Goal: Task Accomplishment & Management: Manage account settings

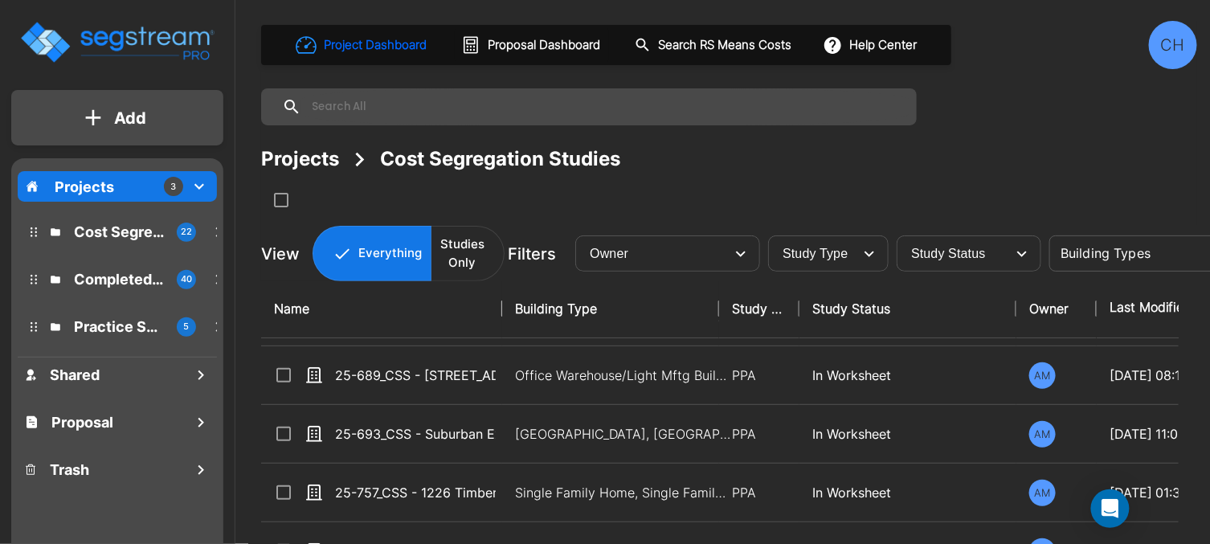
scroll to position [54, 0]
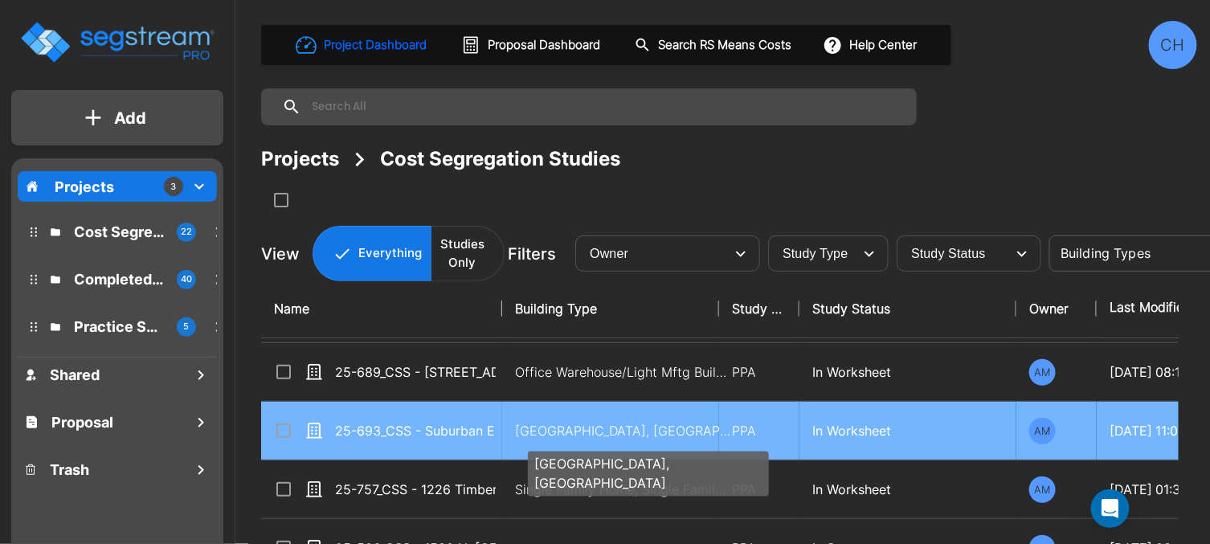
click at [537, 430] on p "Motel-Hotel, Motel-Hotel Site" at bounding box center [623, 430] width 217 height 19
checkbox input "true"
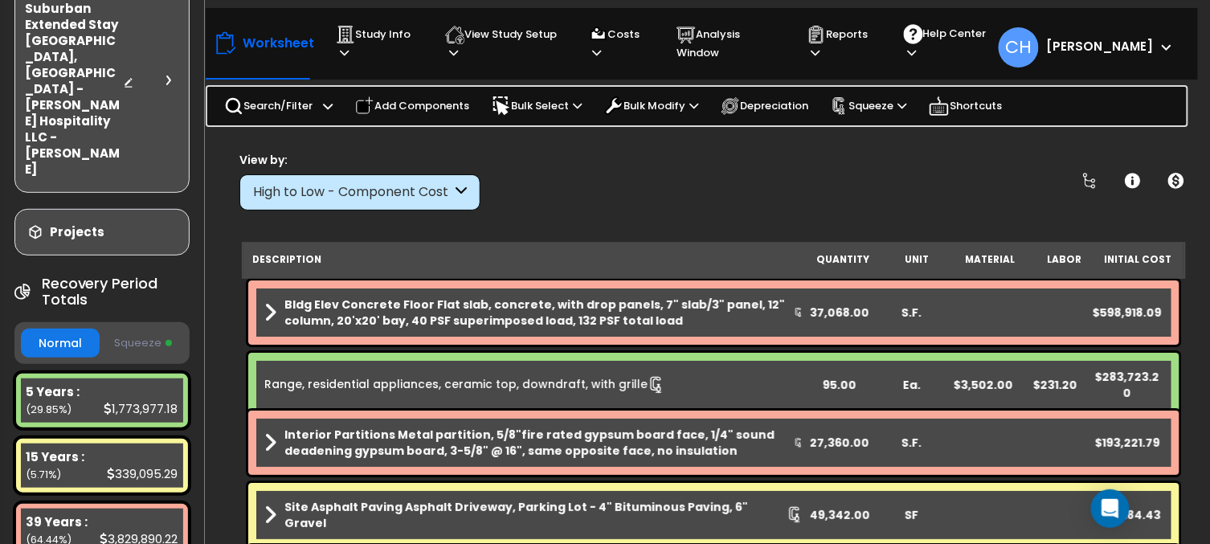
scroll to position [140, 0]
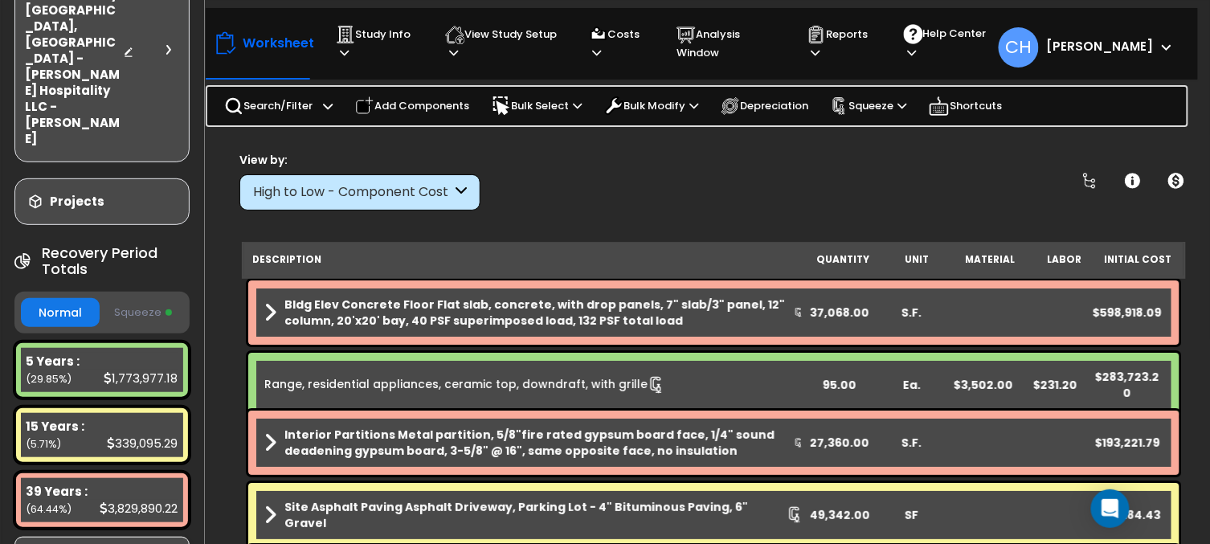
click at [144, 299] on button "Squeeze" at bounding box center [143, 313] width 79 height 28
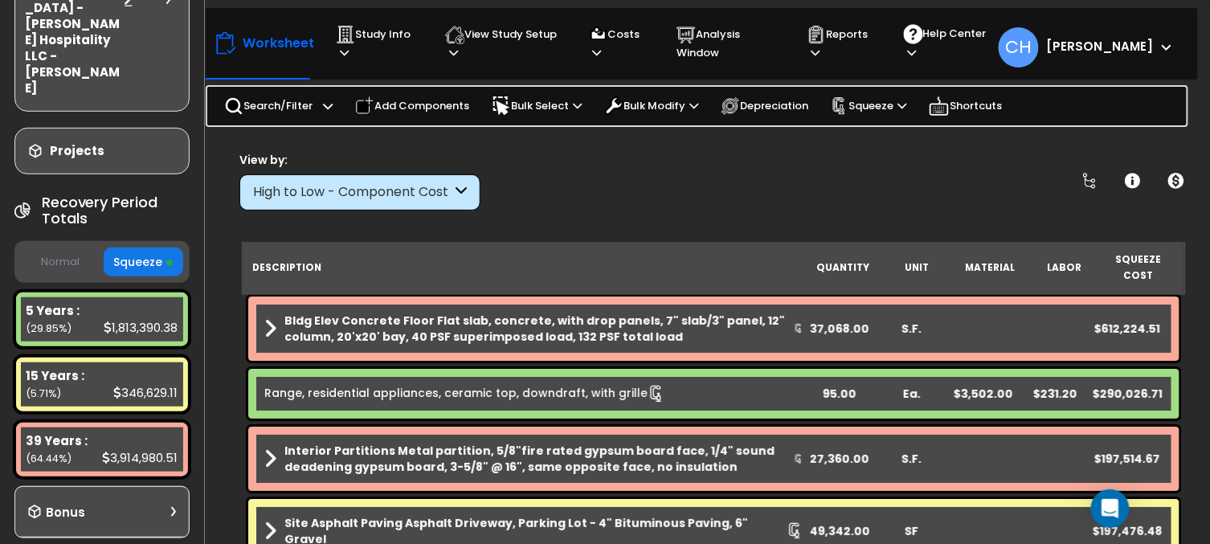
scroll to position [245, 0]
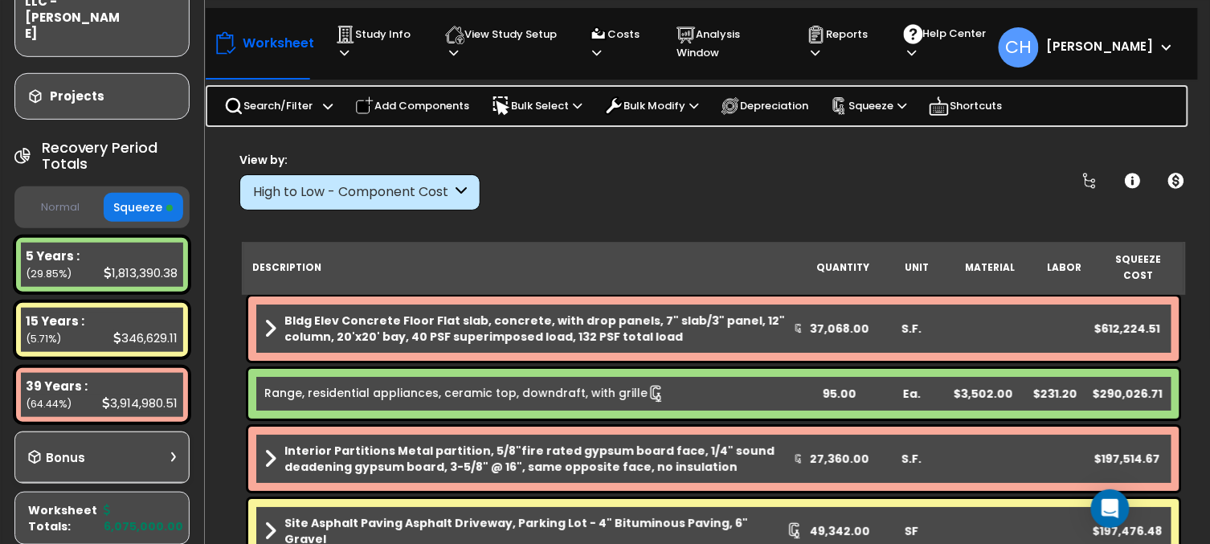
click at [72, 194] on button "Normal" at bounding box center [60, 208] width 79 height 28
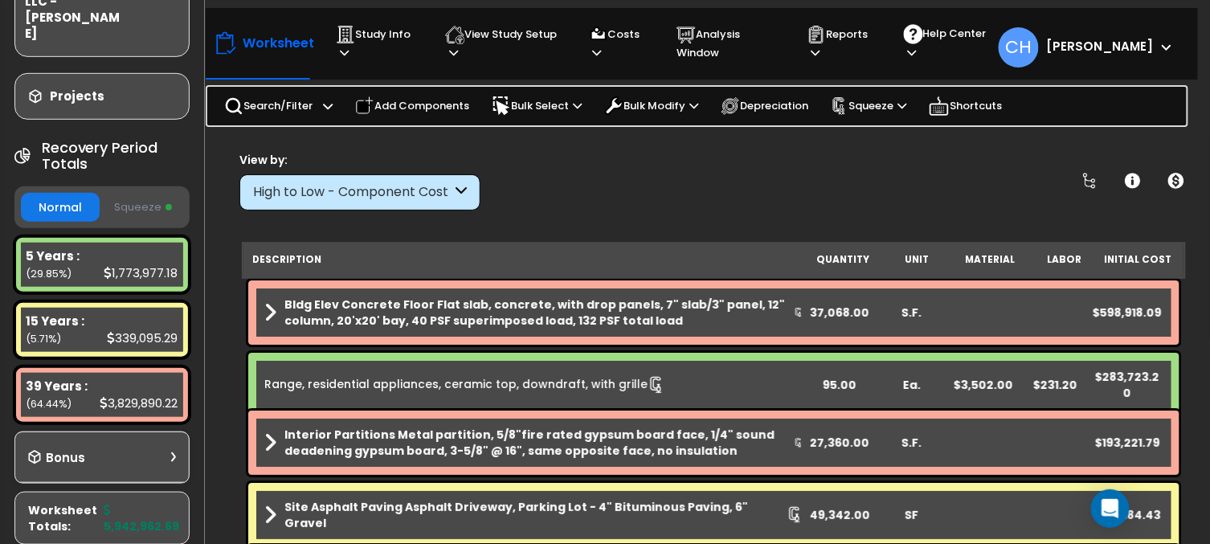
click at [137, 194] on button "Squeeze" at bounding box center [143, 208] width 79 height 28
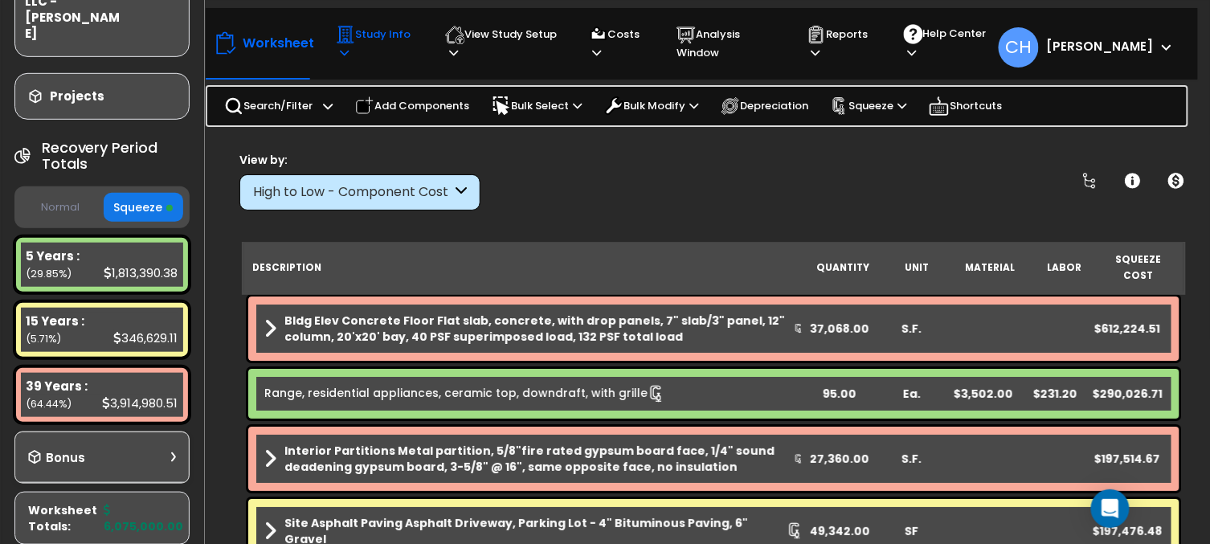
click at [350, 43] on p "Study Info" at bounding box center [375, 43] width 79 height 37
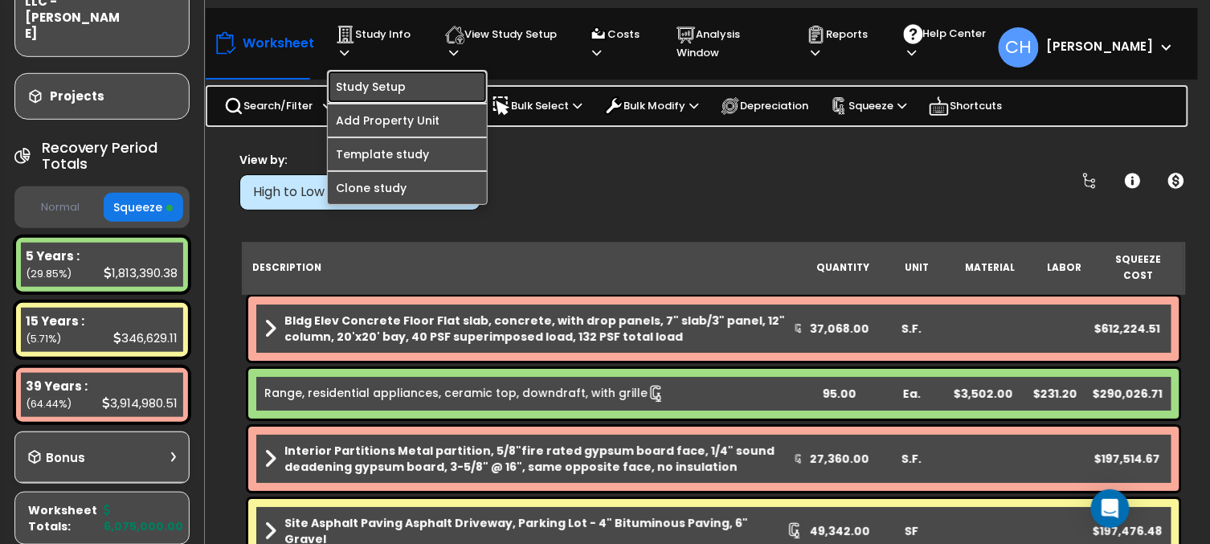
click at [407, 91] on link "Study Setup" at bounding box center [407, 87] width 159 height 32
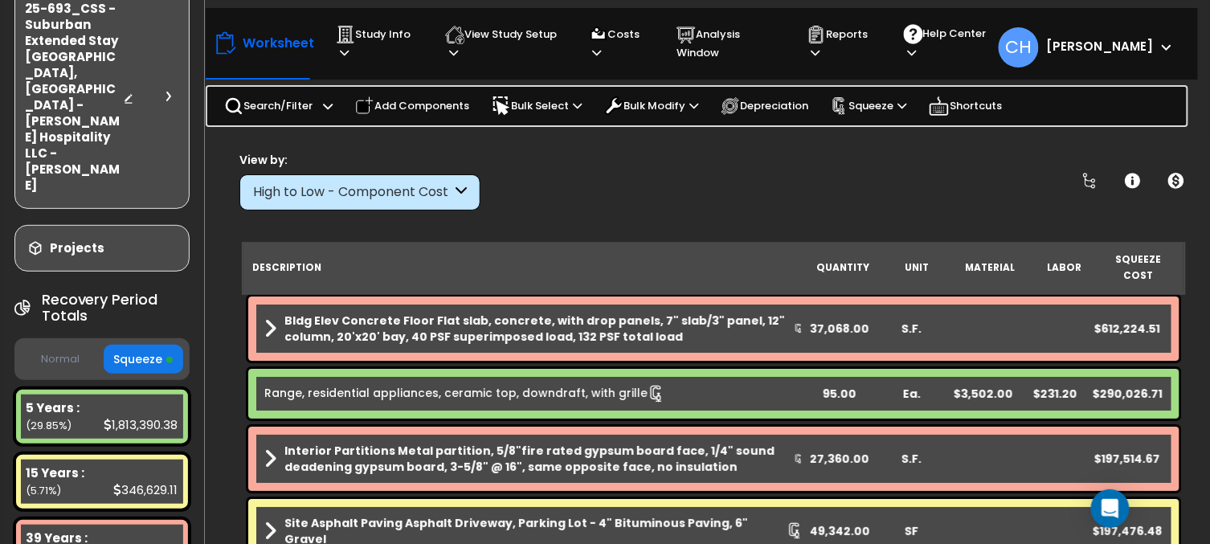
scroll to position [0, 0]
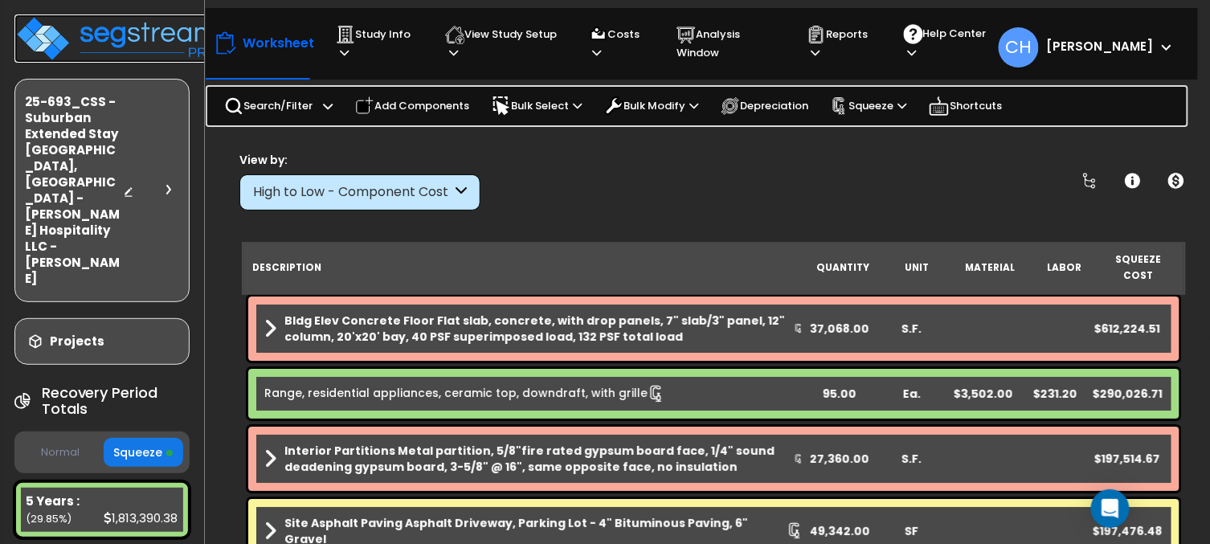
click at [88, 26] on img at bounding box center [118, 38] width 209 height 48
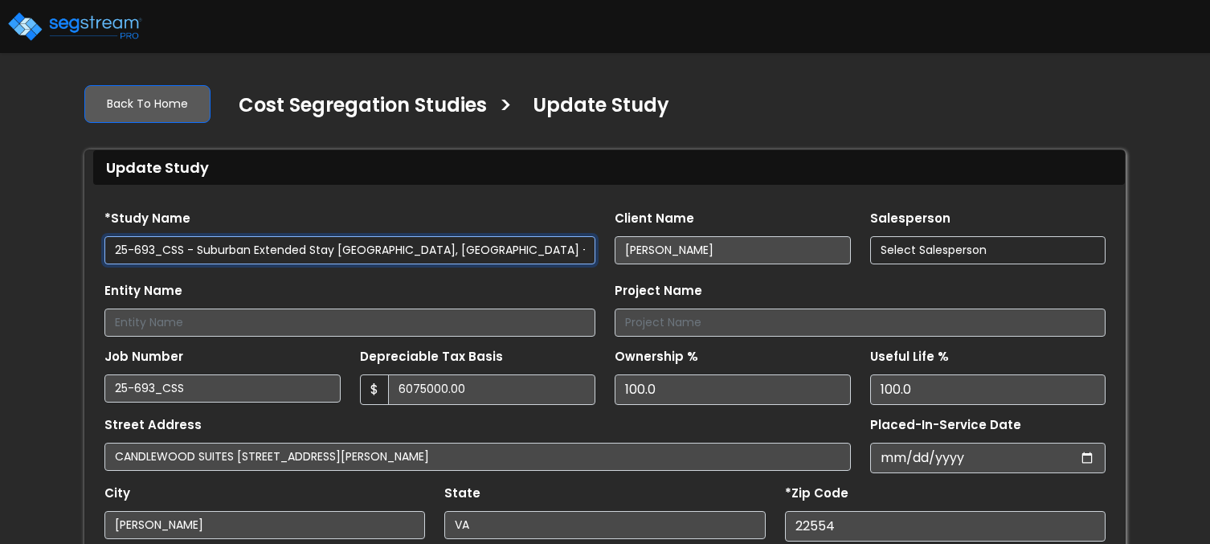
type input "6,075,000.00"
select select "2024"
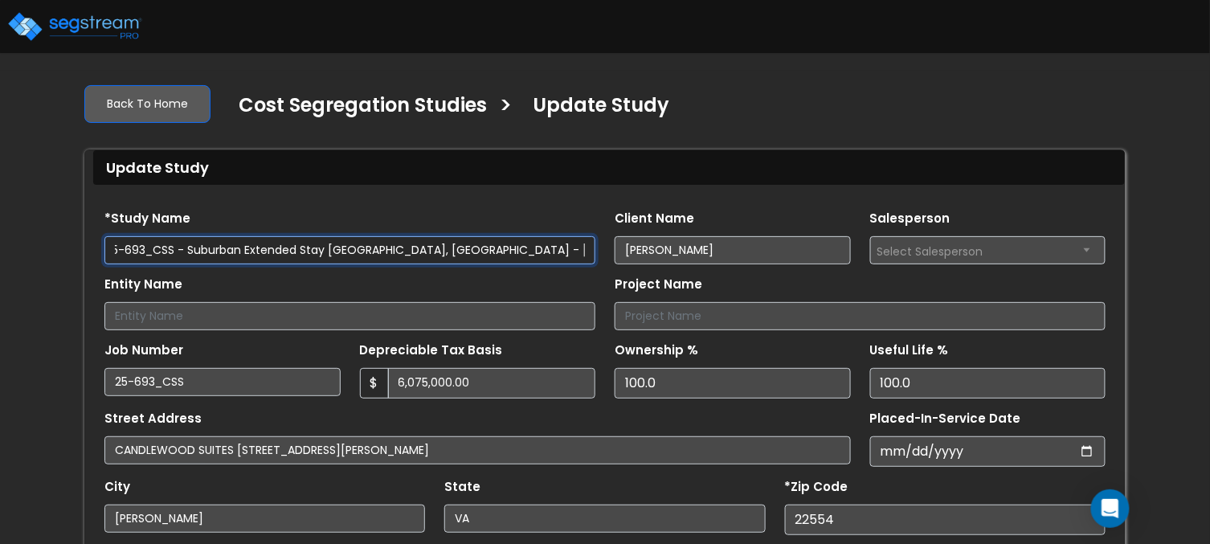
scroll to position [0, 26]
drag, startPoint x: 391, startPoint y: 253, endPoint x: 518, endPoint y: 256, distance: 126.2
click at [518, 256] on input "25-693_CSS - Suburban Extended Stay [GEOGRAPHIC_DATA], [GEOGRAPHIC_DATA] - [PER…" at bounding box center [349, 250] width 491 height 28
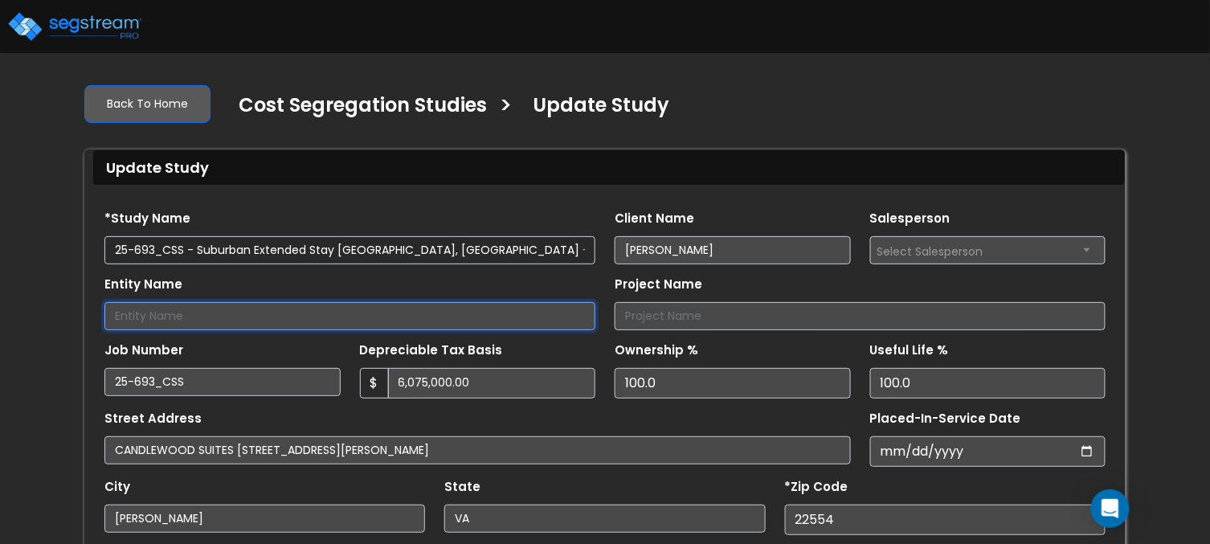
click at [263, 321] on input "Entity Name" at bounding box center [349, 316] width 491 height 28
paste input "[PERSON_NAME] Hospitality LLC"
drag, startPoint x: 116, startPoint y: 318, endPoint x: 126, endPoint y: 317, distance: 10.5
click at [116, 318] on input "Stafford Hospitality LLC" at bounding box center [349, 316] width 491 height 28
type input "Stafford Hospitality LLC"
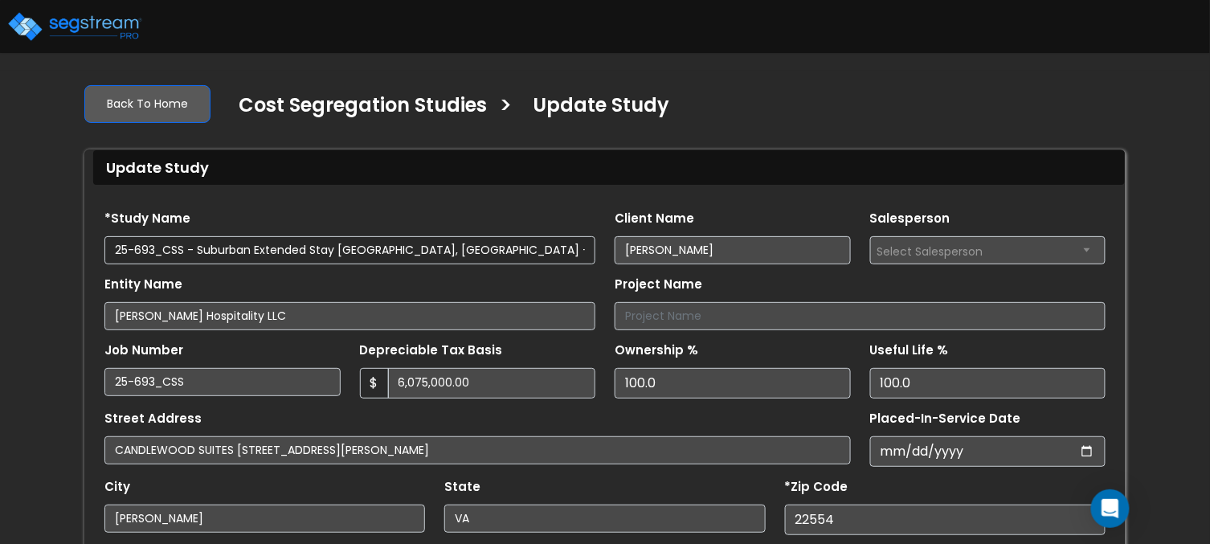
click at [543, 276] on div "Entity Name Stafford Hospitality LLC" at bounding box center [349, 301] width 491 height 58
drag, startPoint x: 202, startPoint y: 256, endPoint x: 230, endPoint y: 246, distance: 30.0
click at [384, 255] on input "25-693_CSS - Suburban Extended Stay [GEOGRAPHIC_DATA], [GEOGRAPHIC_DATA] - [PER…" at bounding box center [349, 250] width 491 height 28
drag, startPoint x: 201, startPoint y: 251, endPoint x: 227, endPoint y: 252, distance: 26.5
click at [341, 252] on input "25-693_CSS - Suburban Extended Stay [GEOGRAPHIC_DATA], [GEOGRAPHIC_DATA] - [PER…" at bounding box center [349, 250] width 491 height 28
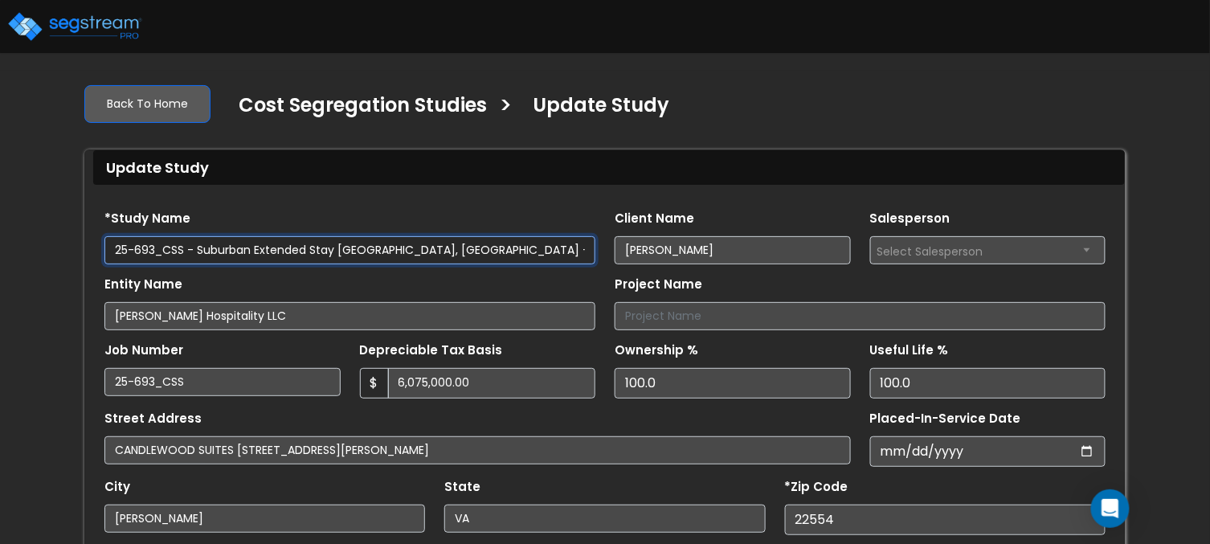
drag, startPoint x: 199, startPoint y: 252, endPoint x: 404, endPoint y: 252, distance: 205.7
click at [405, 252] on input "25-693_CSS - Suburban Extended Stay [GEOGRAPHIC_DATA], [GEOGRAPHIC_DATA] - [PER…" at bounding box center [349, 250] width 491 height 28
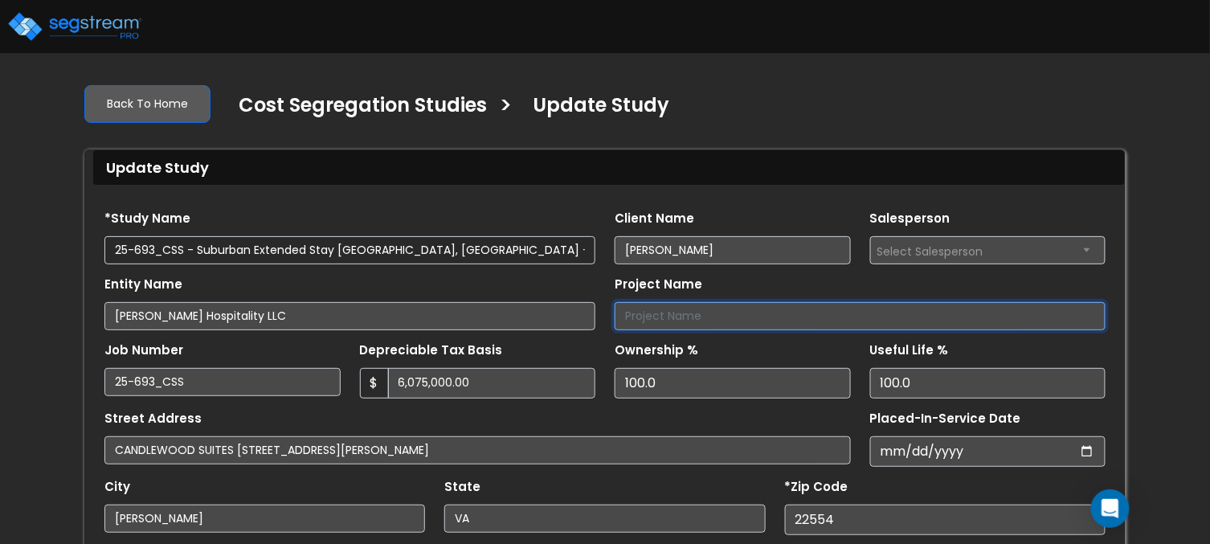
click at [701, 313] on input "Project Name" at bounding box center [860, 316] width 491 height 28
paste input "Suburban Extended Stay Stafford, VA"
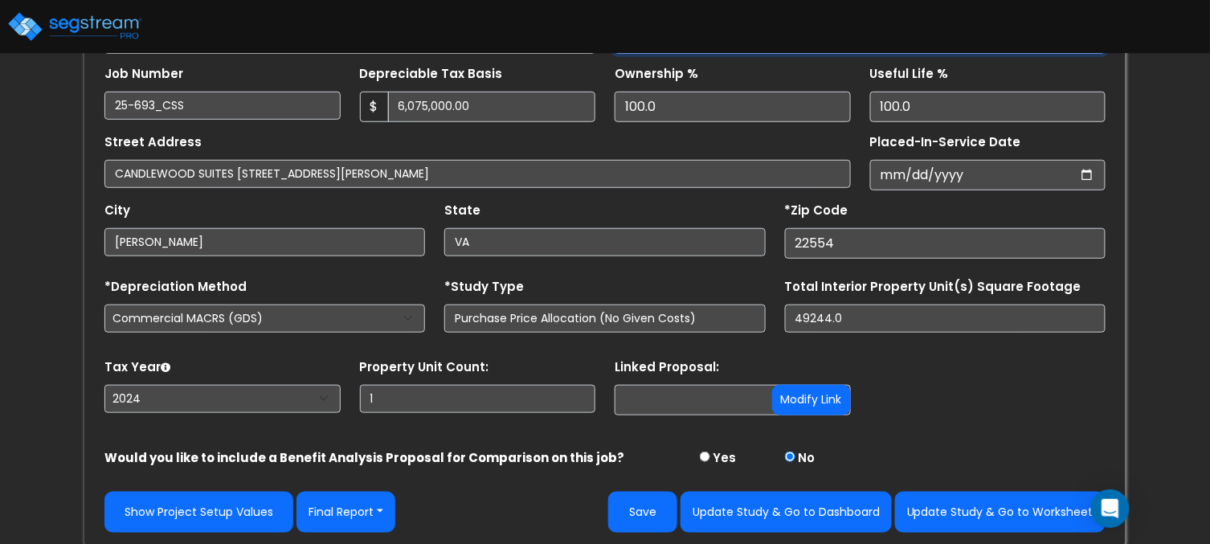
scroll to position [279, 0]
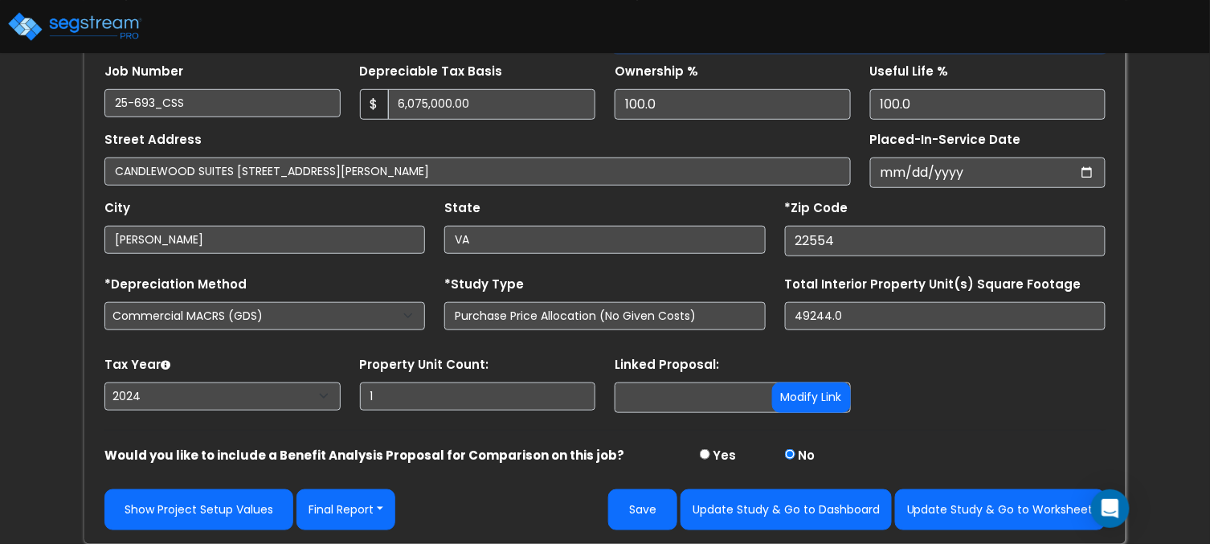
type input "Suburban Extended Stay Stafford, VA"
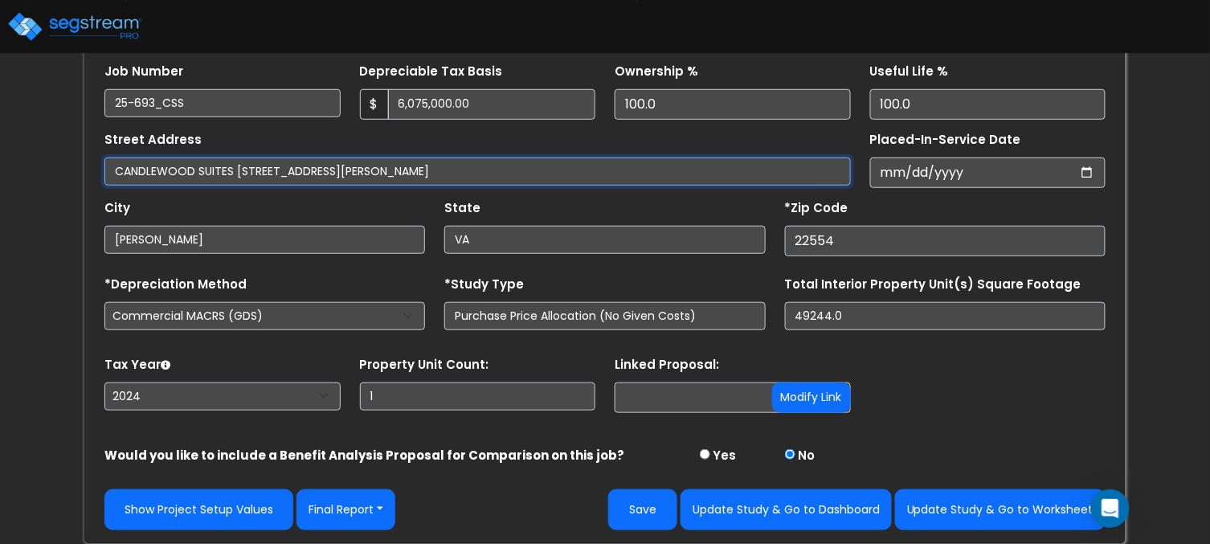
click at [238, 171] on input "CANDLEWOOD SUITES 3097 RICHMOND HIGHWAY STAFFORD, VA" at bounding box center [477, 172] width 747 height 28
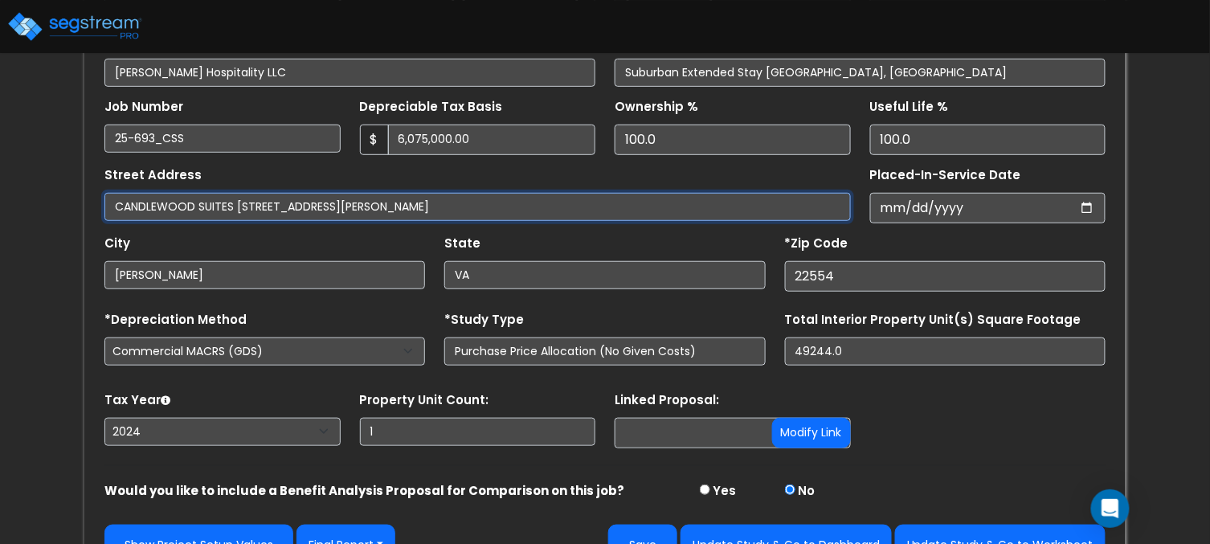
scroll to position [148, 0]
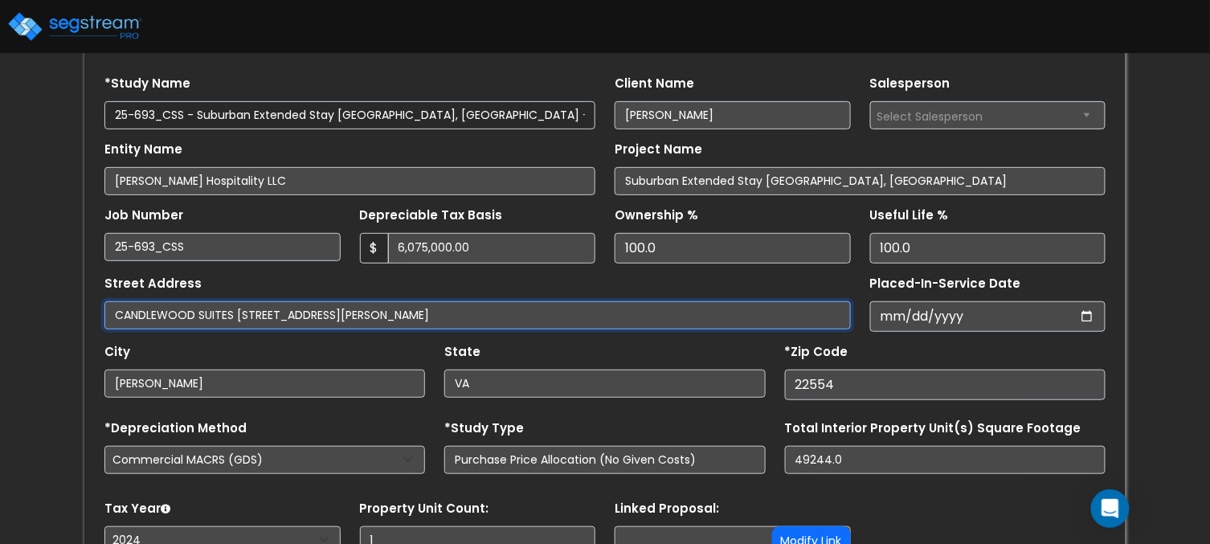
drag, startPoint x: 235, startPoint y: 309, endPoint x: 80, endPoint y: 310, distance: 155.9
click at [80, 309] on div "Back To Home Cost Segregation Studies > Update Study Update Study Find these er…" at bounding box center [605, 312] width 1061 height 752
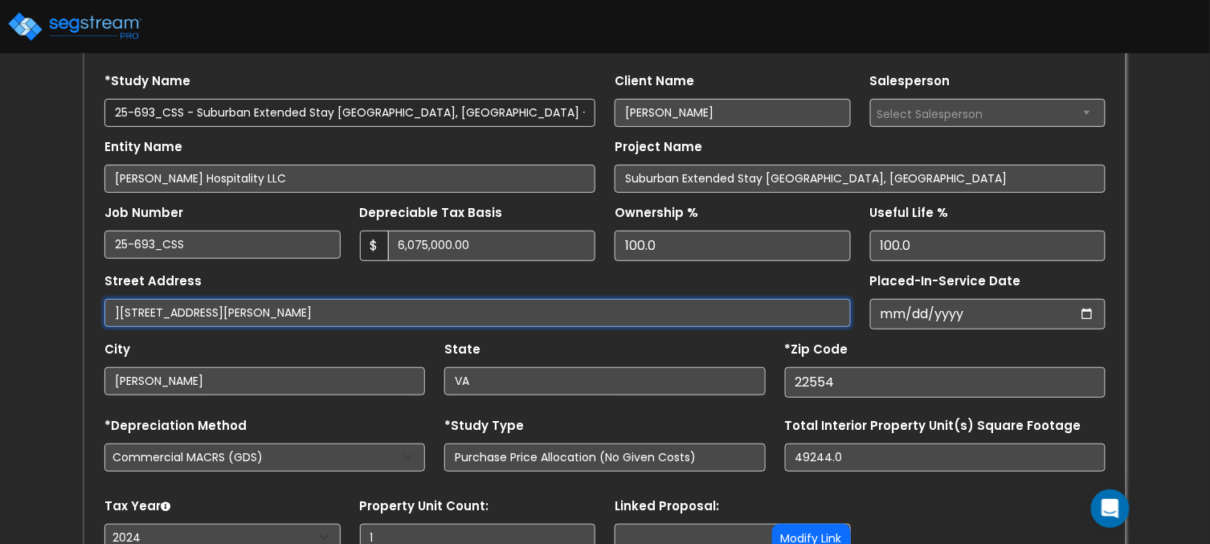
drag, startPoint x: 267, startPoint y: 310, endPoint x: 391, endPoint y: 313, distance: 124.6
click at [391, 313] on input "]3097 RICHMOND HIGHWAY STAFFORD, VA" at bounding box center [477, 313] width 747 height 28
drag, startPoint x: 211, startPoint y: 316, endPoint x: 239, endPoint y: 316, distance: 28.9
click at [211, 316] on input "]3097 RICHMOND Highway" at bounding box center [477, 313] width 747 height 28
drag, startPoint x: 381, startPoint y: 326, endPoint x: 365, endPoint y: 325, distance: 16.1
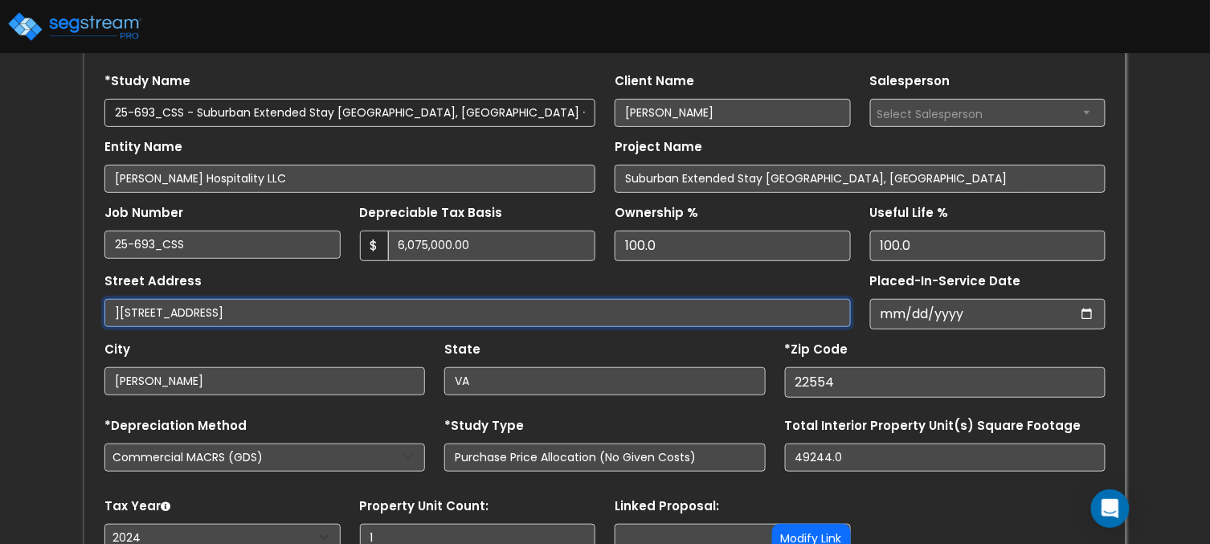
click at [381, 326] on input "]3097 Richmond Highway" at bounding box center [477, 313] width 747 height 28
drag, startPoint x: 121, startPoint y: 317, endPoint x: 170, endPoint y: 313, distance: 49.2
click at [121, 317] on input "]3097 Richmond Highway" at bounding box center [477, 313] width 747 height 28
type input "3097 Richmond Highway"
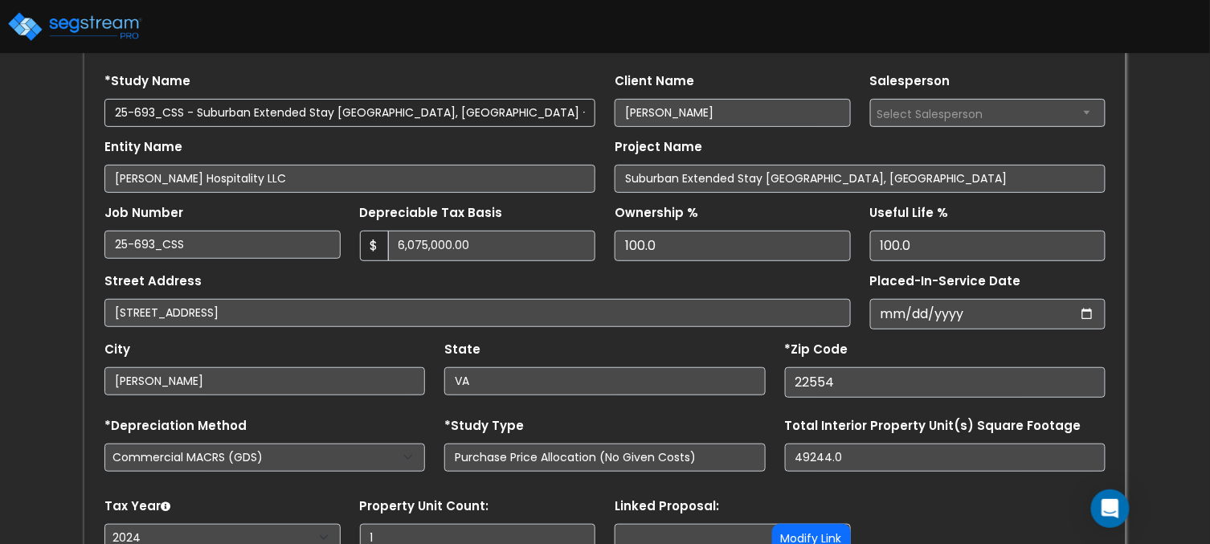
click at [302, 339] on div "City Stafford" at bounding box center [264, 367] width 321 height 58
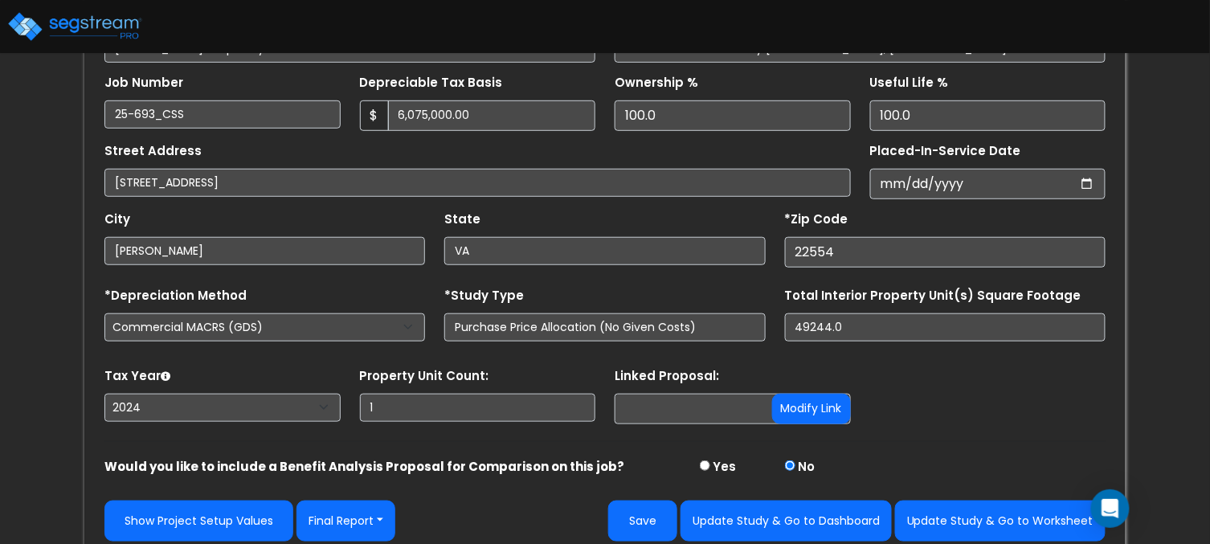
scroll to position [279, 0]
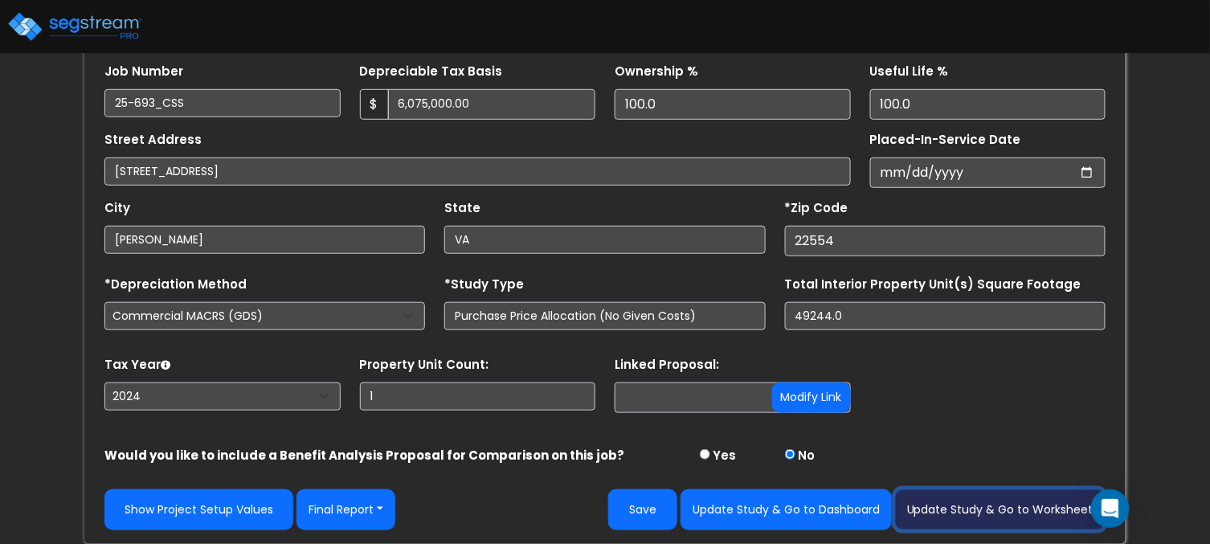
click at [1023, 509] on button "Update Study & Go to Worksheet" at bounding box center [1000, 509] width 211 height 41
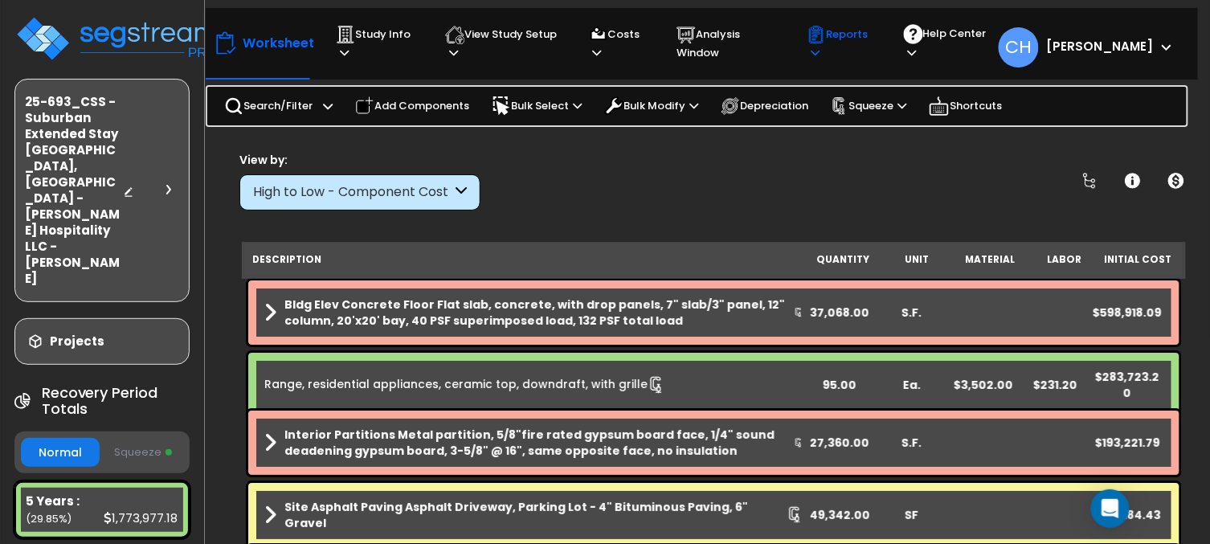
click at [839, 44] on p "Reports" at bounding box center [840, 43] width 67 height 37
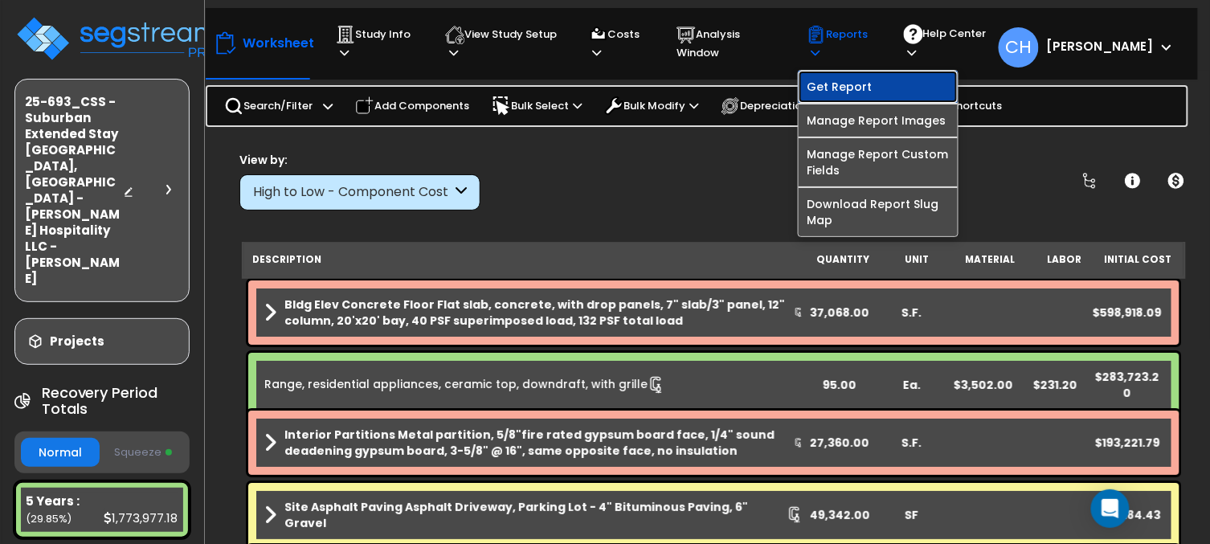
click at [853, 92] on link "Get Report" at bounding box center [878, 87] width 159 height 32
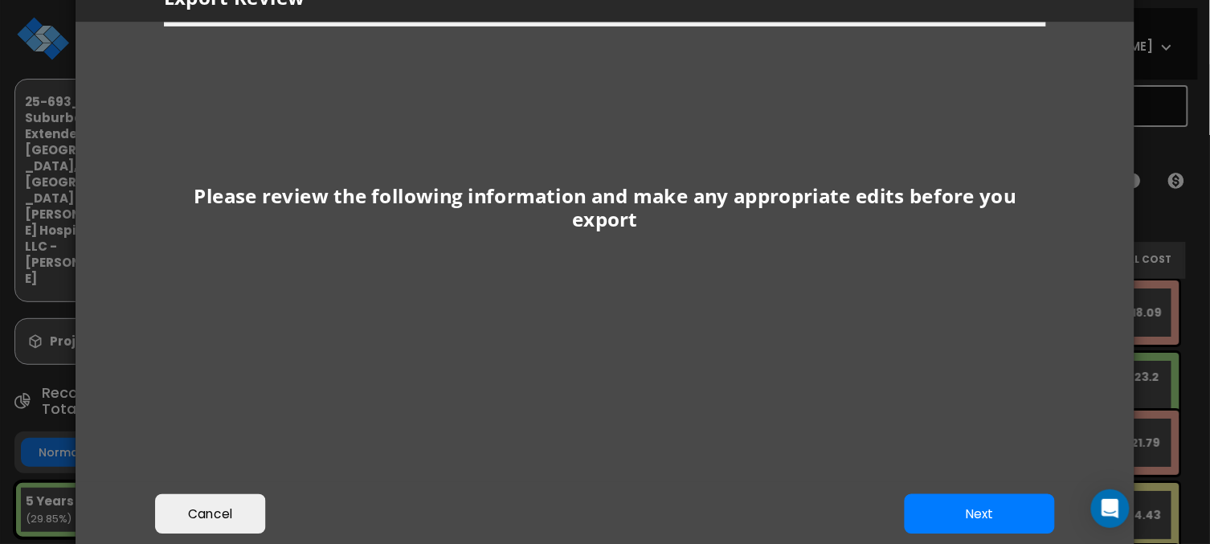
scroll to position [99, 0]
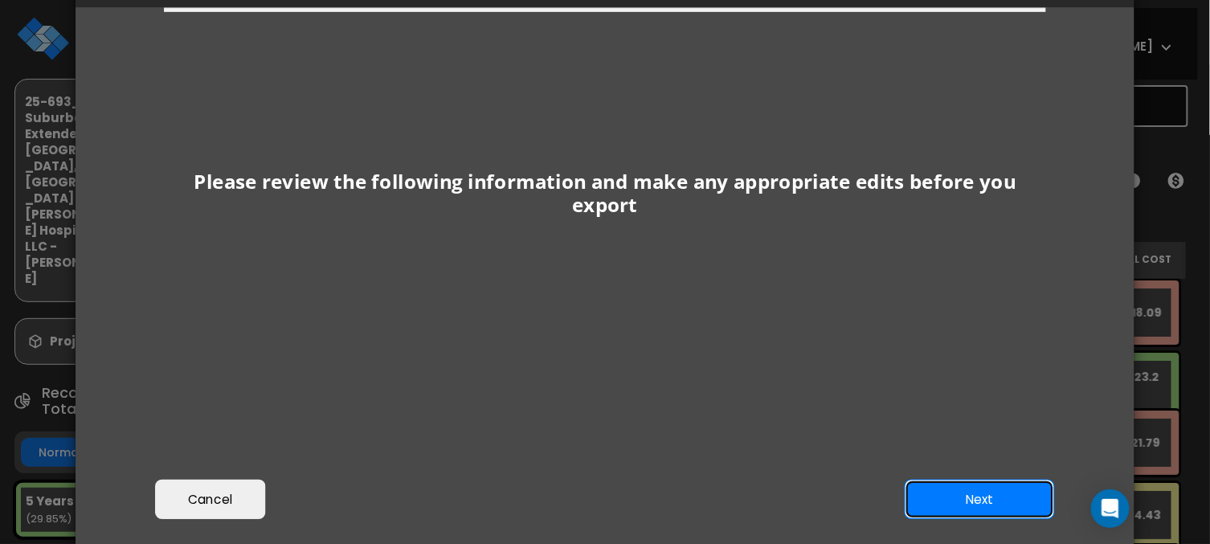
click at [993, 495] on button "Next" at bounding box center [980, 500] width 150 height 40
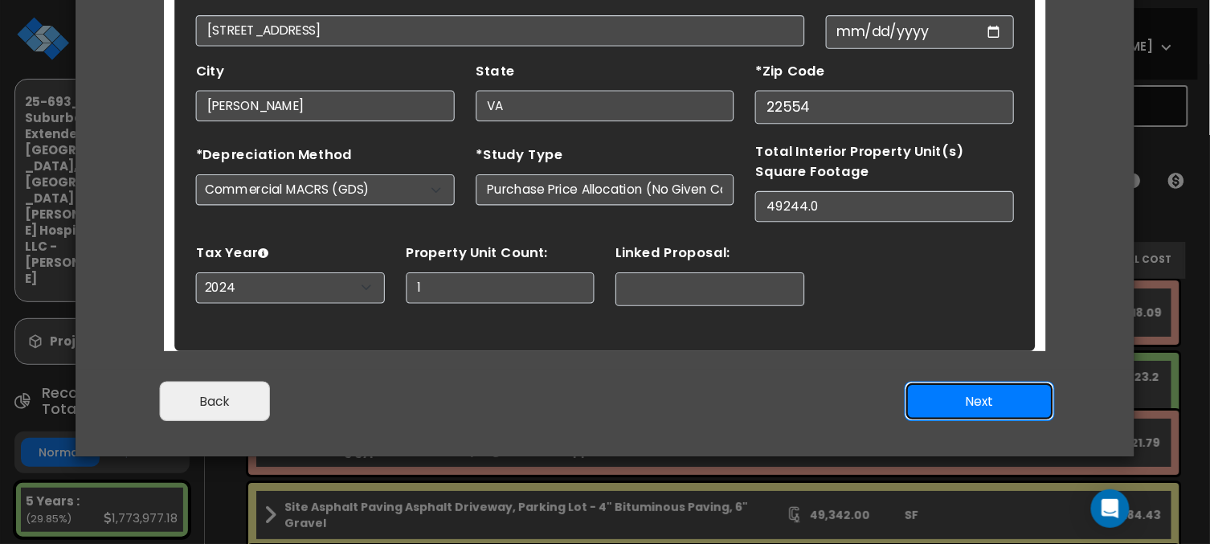
scroll to position [204, 0]
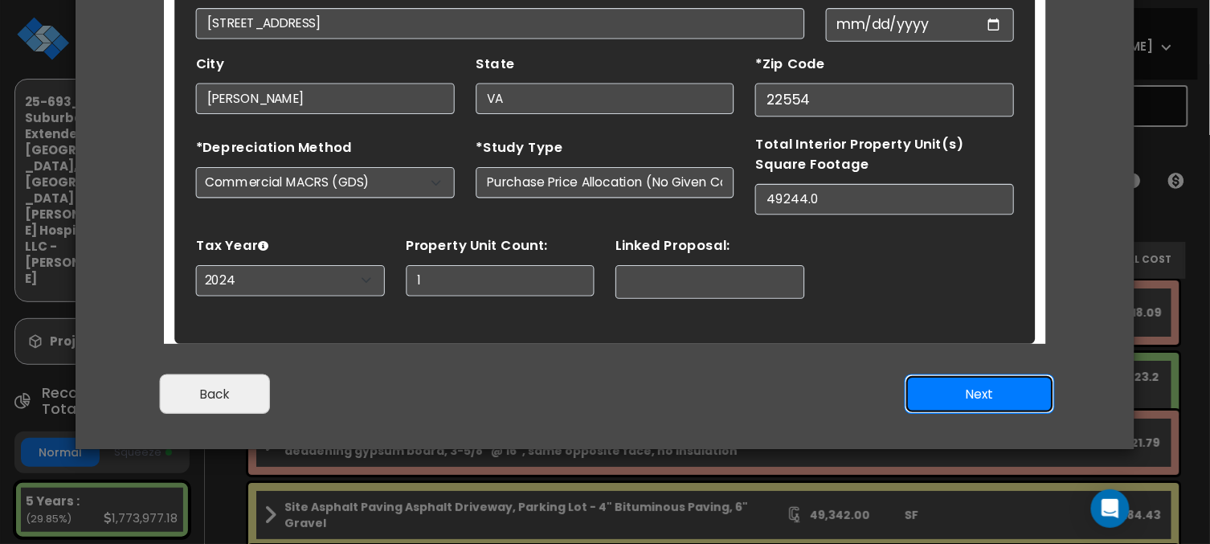
click at [959, 394] on button "Next" at bounding box center [980, 395] width 150 height 40
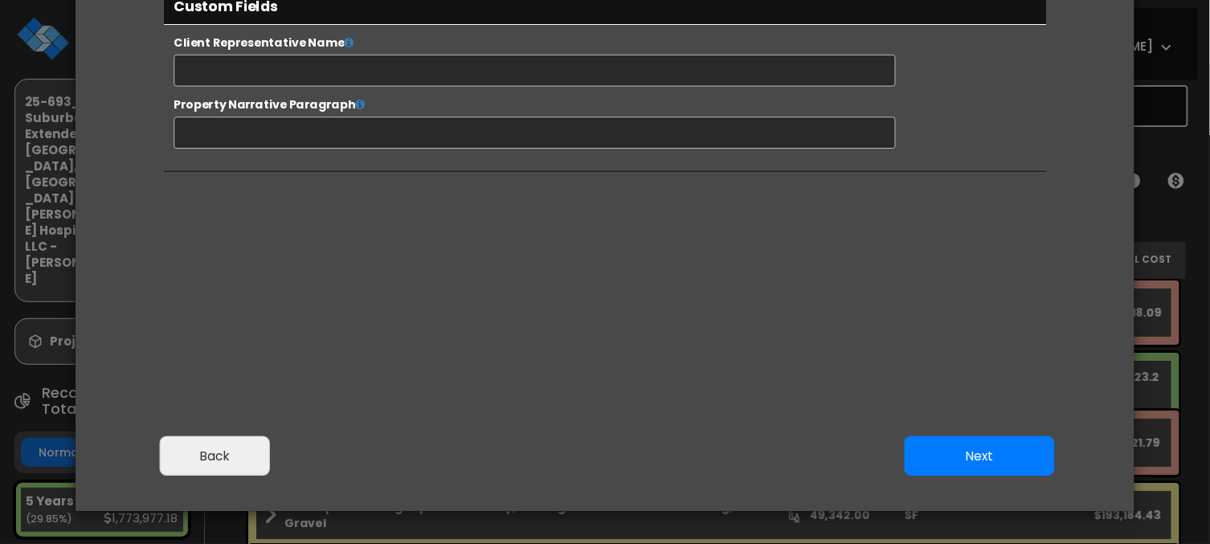
scroll to position [188, 0]
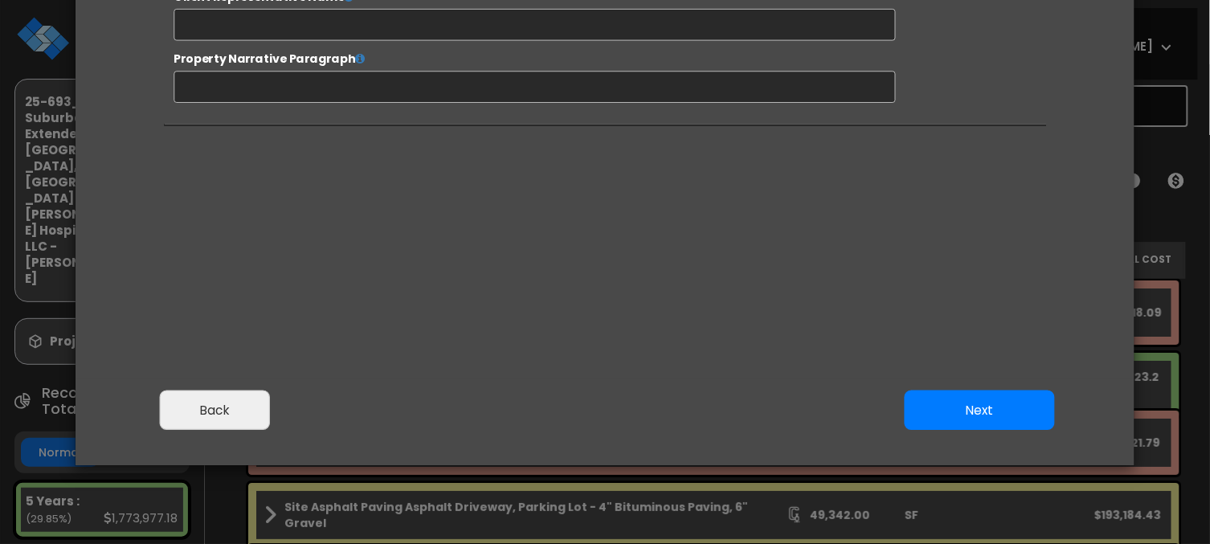
click at [967, 420] on button "Next" at bounding box center [980, 411] width 150 height 40
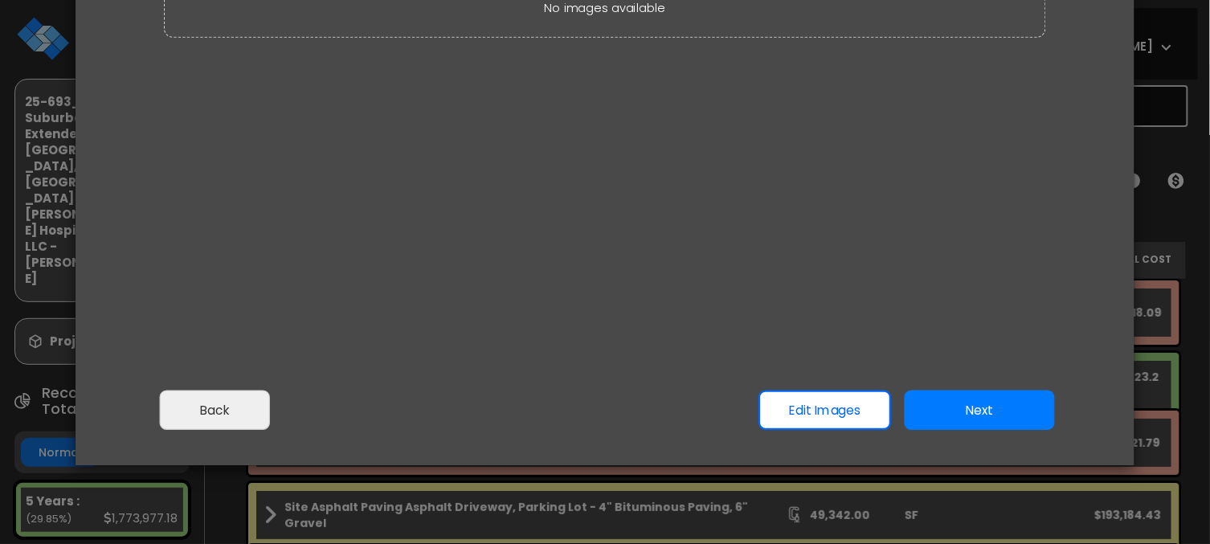
scroll to position [0, 0]
click at [953, 405] on button "Next" at bounding box center [980, 411] width 150 height 40
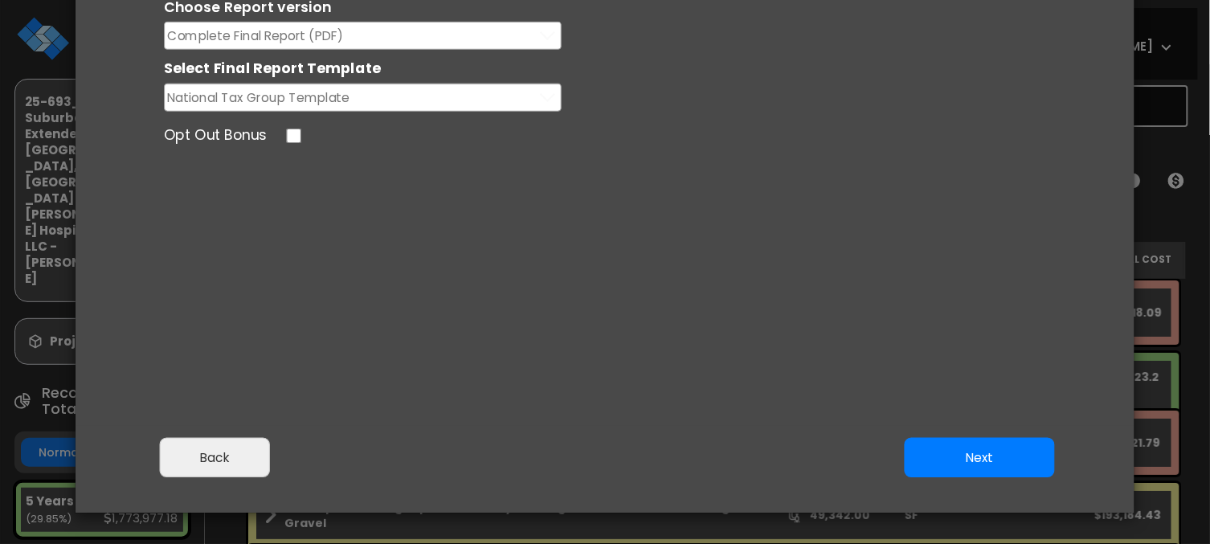
scroll to position [114, 0]
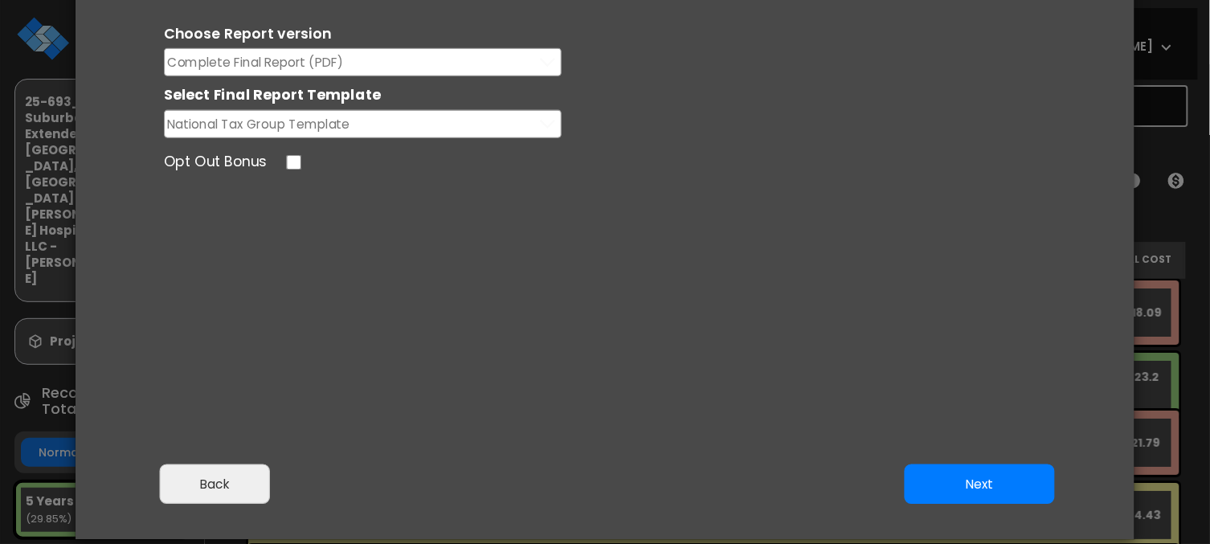
click at [436, 62] on button "Complete Final Report (PDF)" at bounding box center [363, 62] width 398 height 28
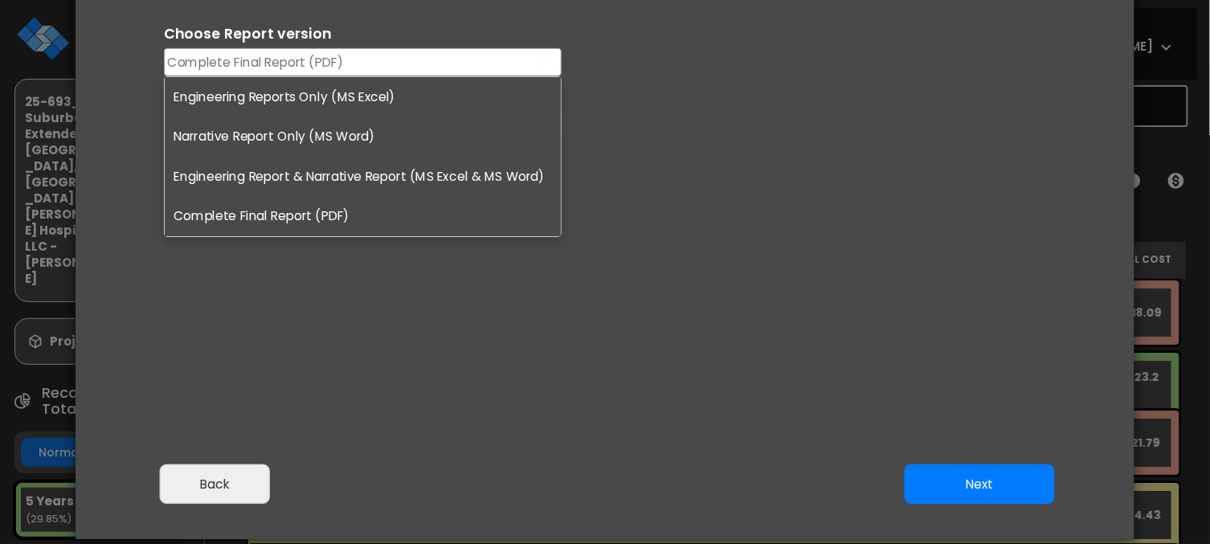
click at [395, 97] on li "Engineering Reports Only (MS Excel)" at bounding box center [363, 97] width 396 height 40
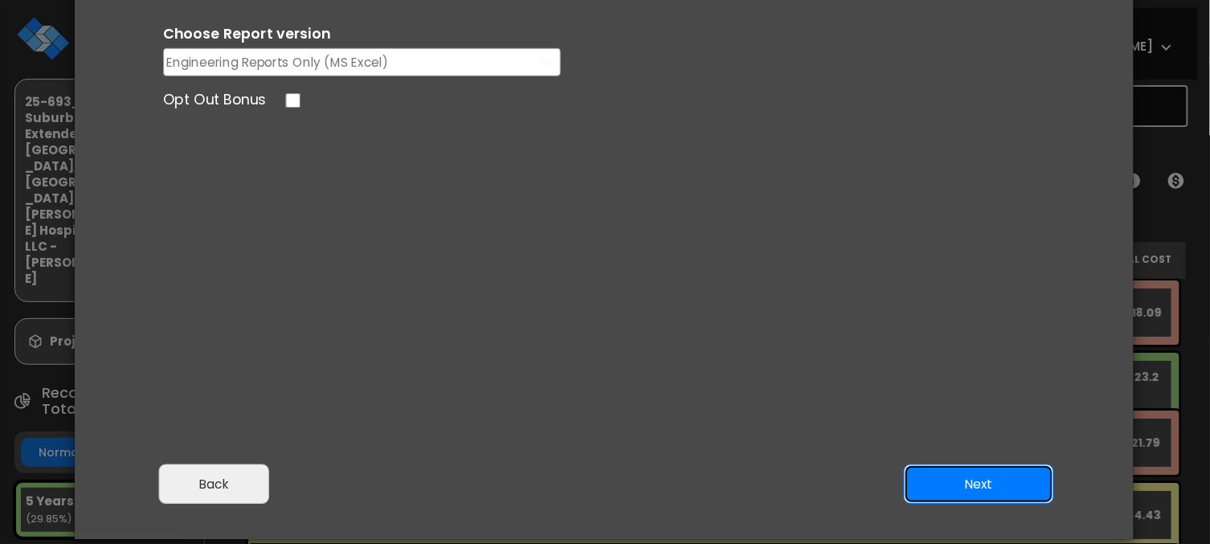
click at [947, 491] on button "Next" at bounding box center [979, 485] width 150 height 40
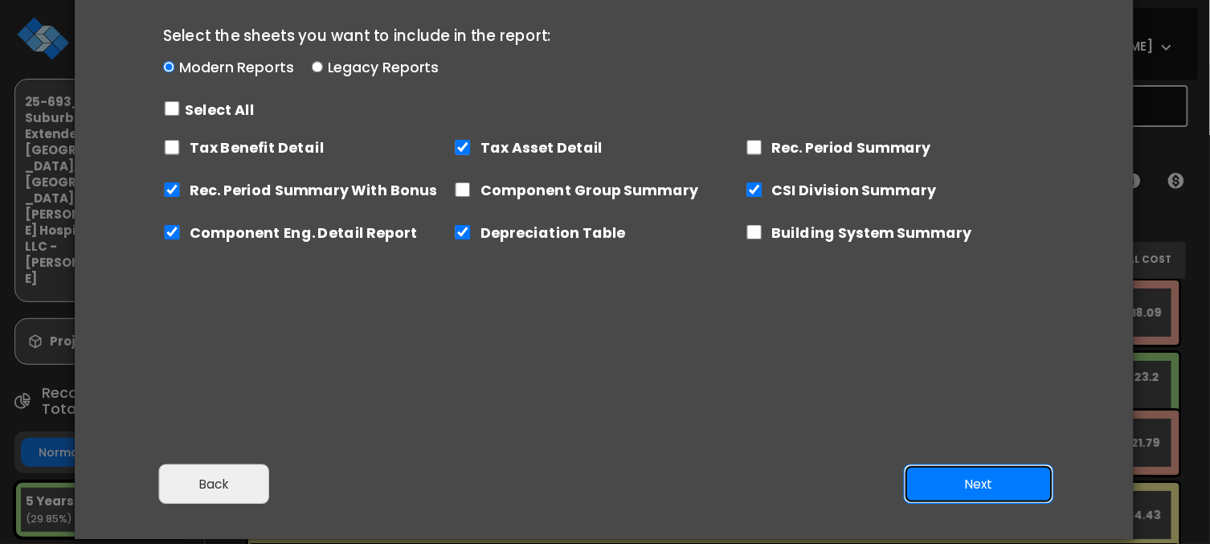
click at [943, 473] on button "Next" at bounding box center [979, 485] width 150 height 40
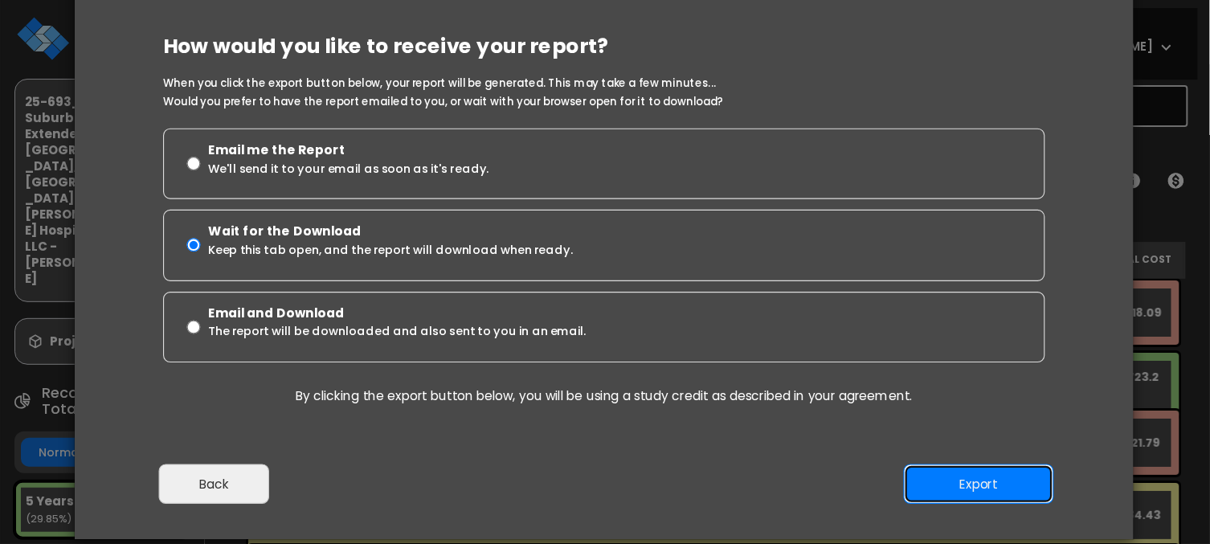
click at [945, 479] on button "Export" at bounding box center [979, 485] width 150 height 40
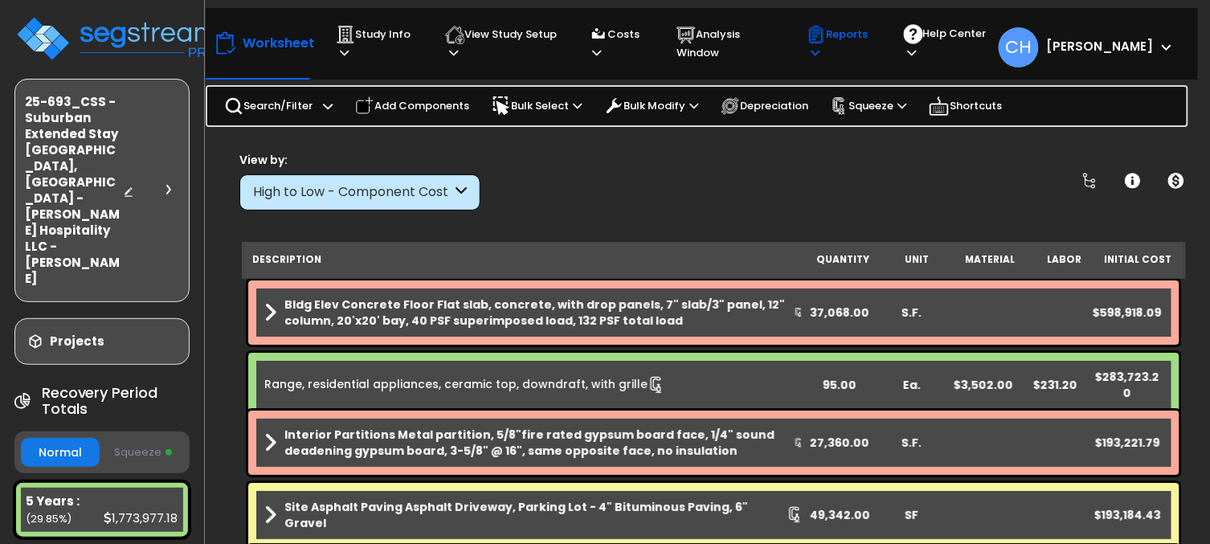
click at [824, 40] on icon at bounding box center [817, 34] width 14 height 17
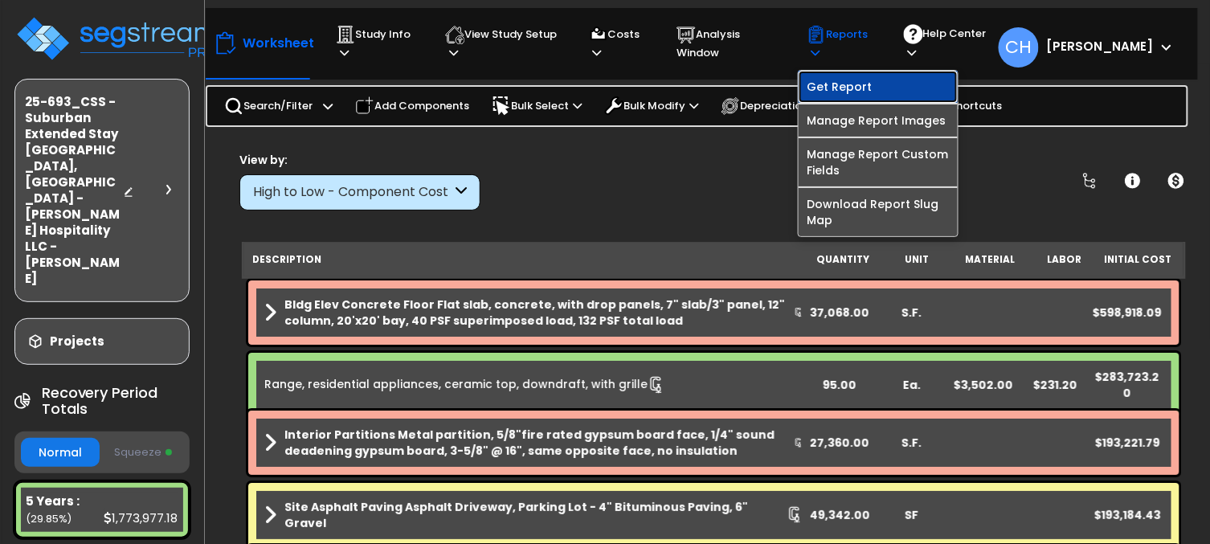
click at [855, 90] on link "Get Report" at bounding box center [878, 87] width 159 height 32
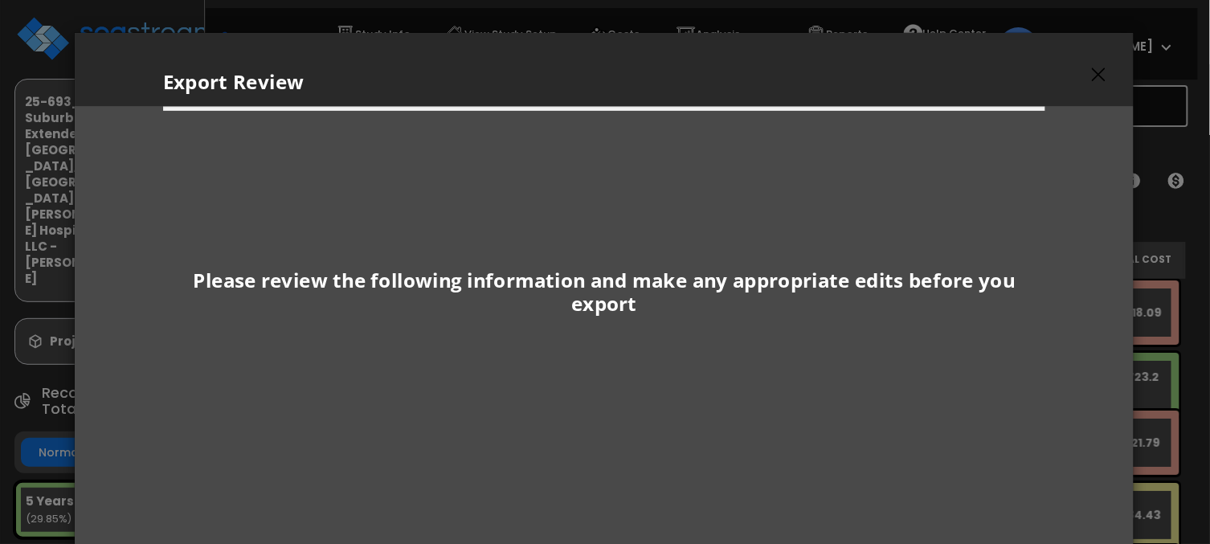
scroll to position [235, 0]
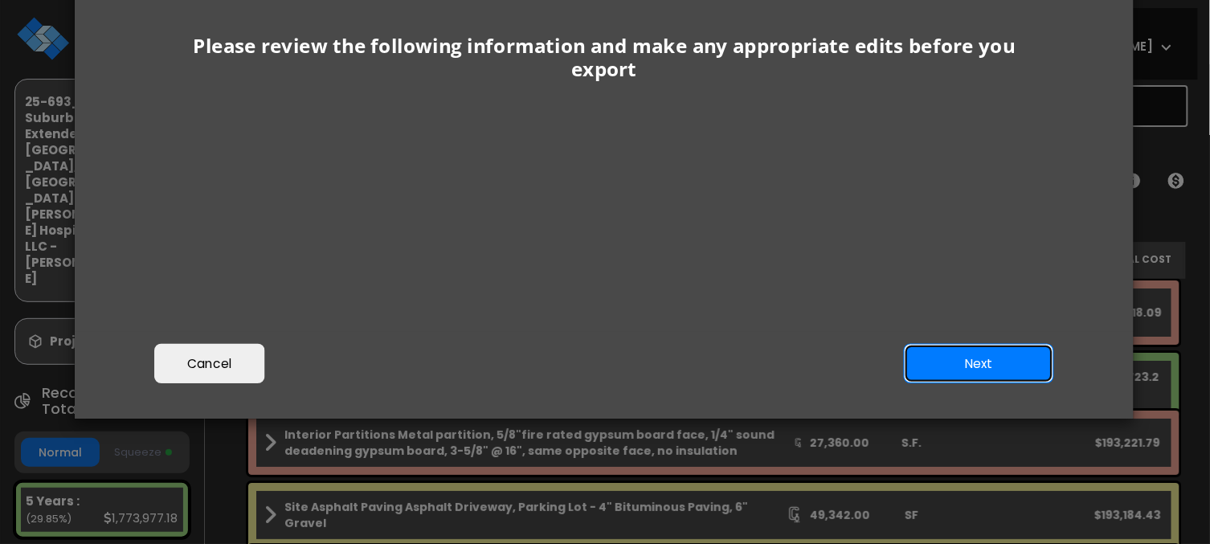
click at [980, 368] on button "Next" at bounding box center [979, 364] width 150 height 40
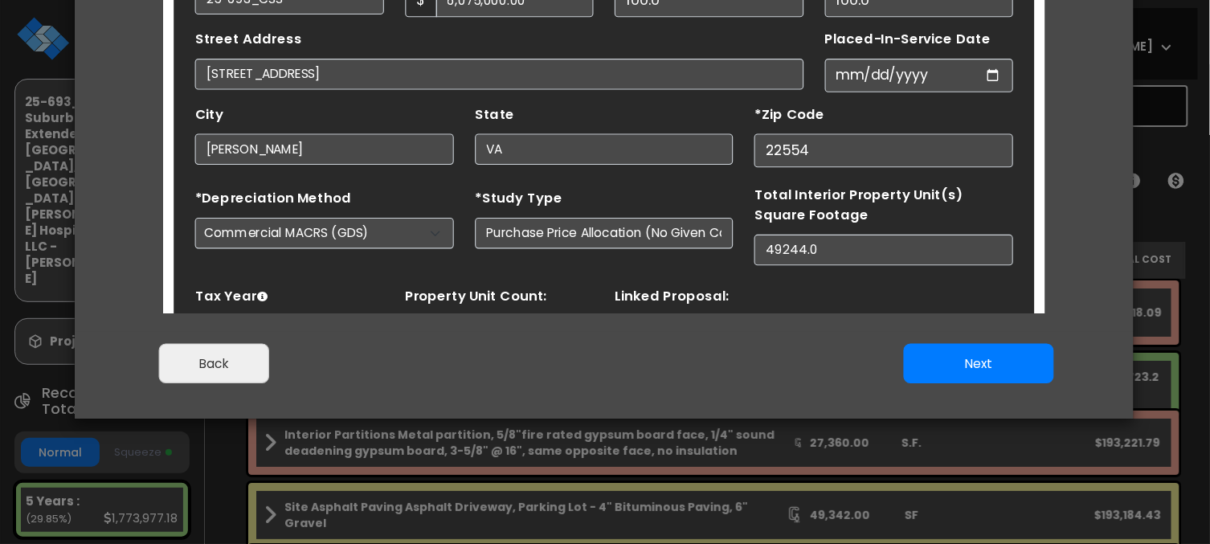
scroll to position [89, 0]
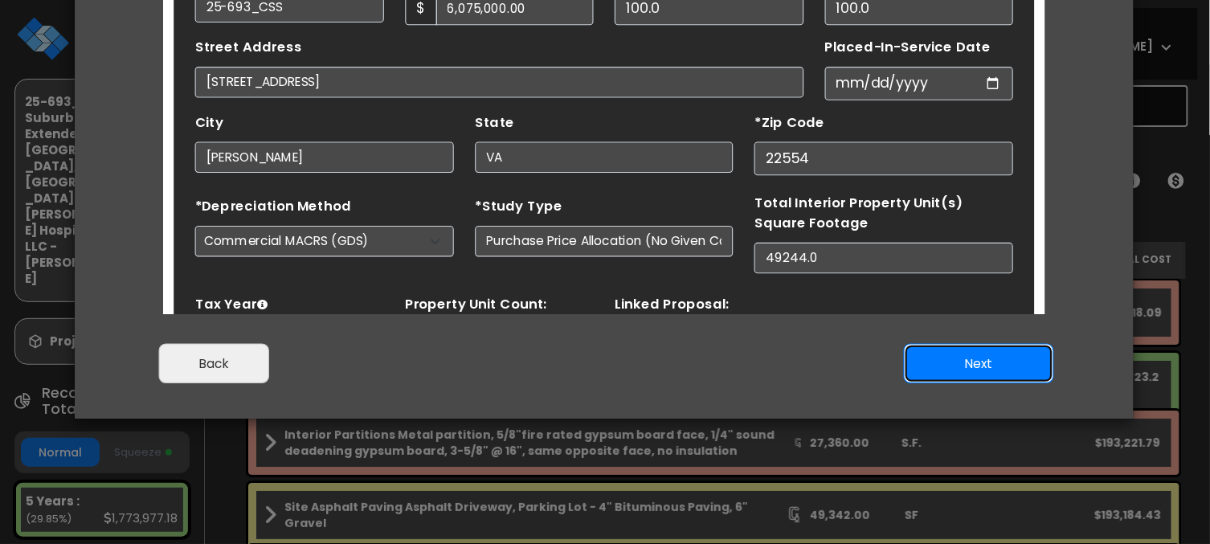
click at [964, 369] on button "Next" at bounding box center [979, 364] width 150 height 40
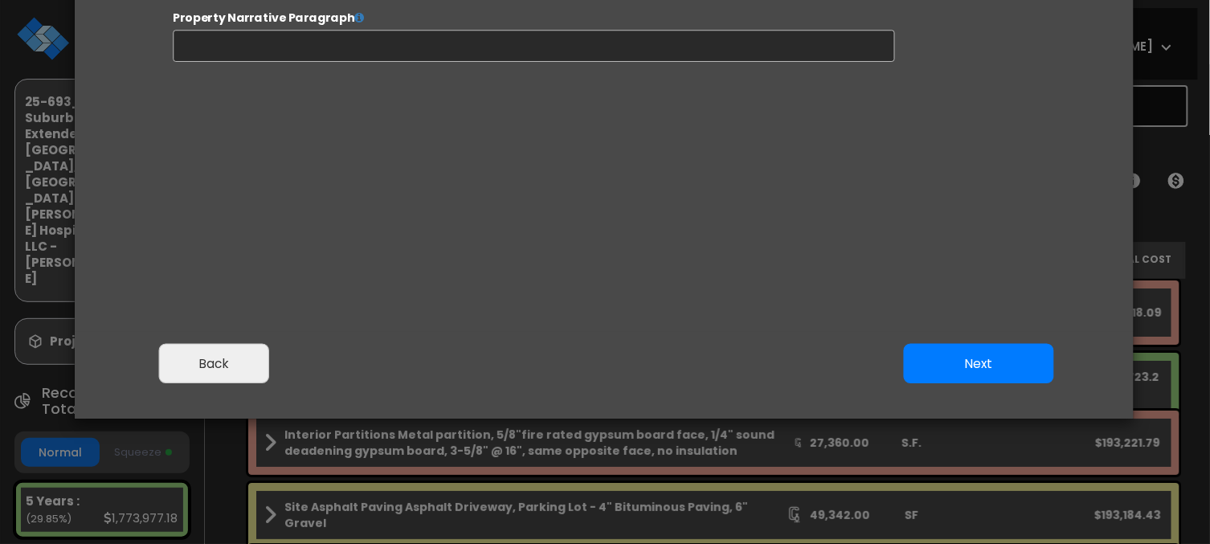
select select "2024"
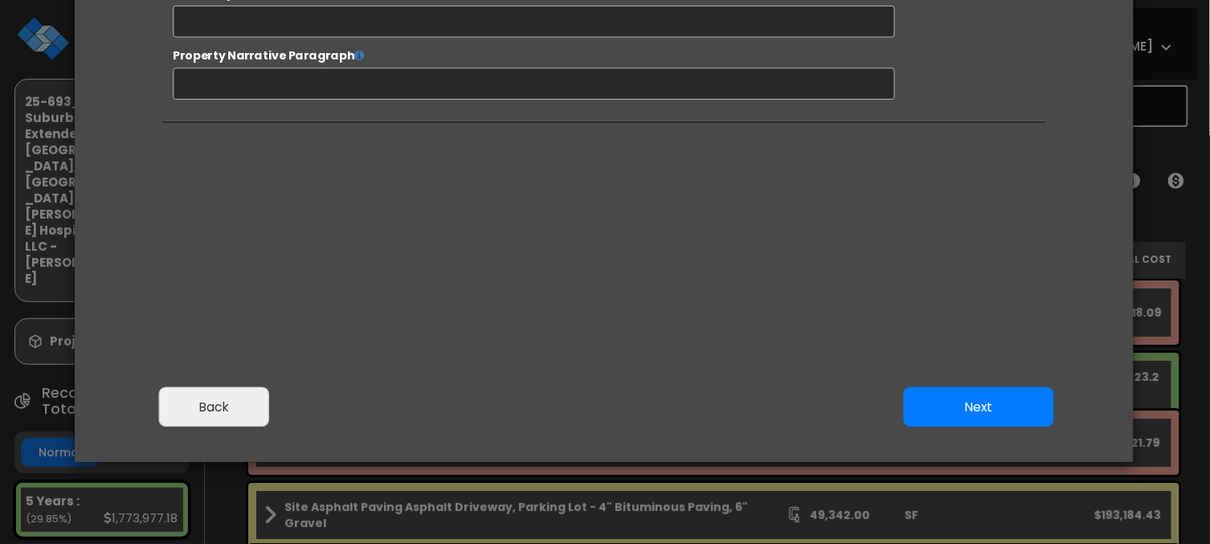
scroll to position [195, 0]
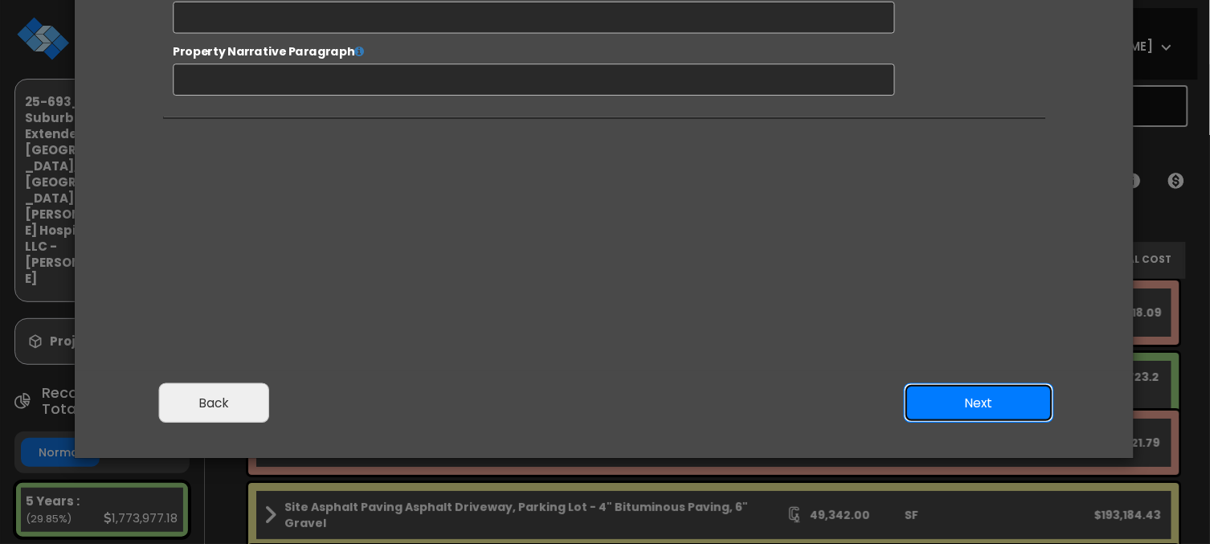
click at [950, 407] on button "Next" at bounding box center [979, 403] width 150 height 40
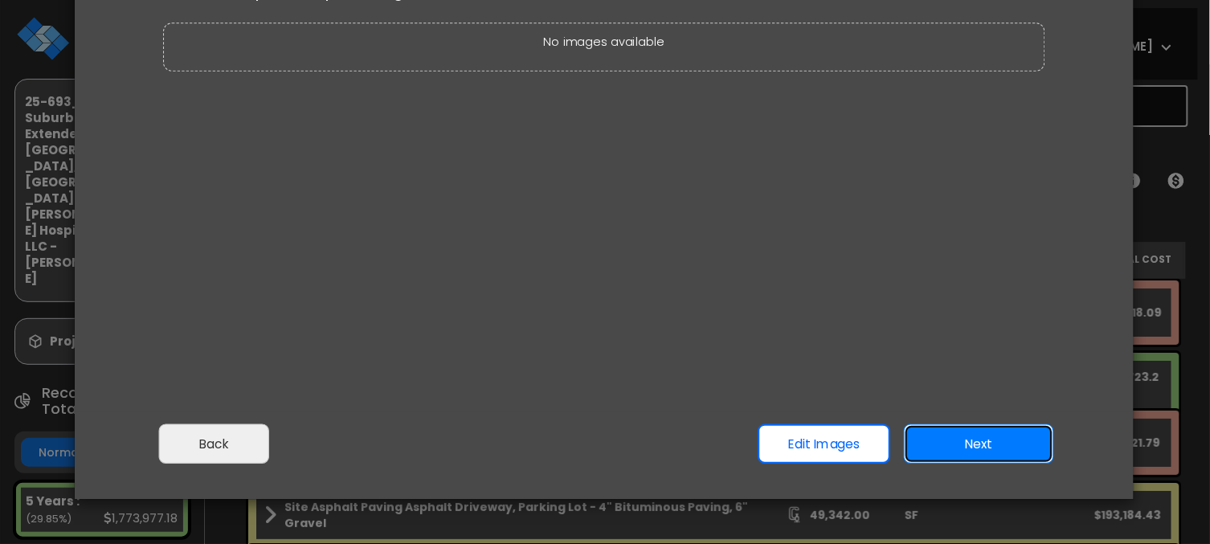
scroll to position [93, 0]
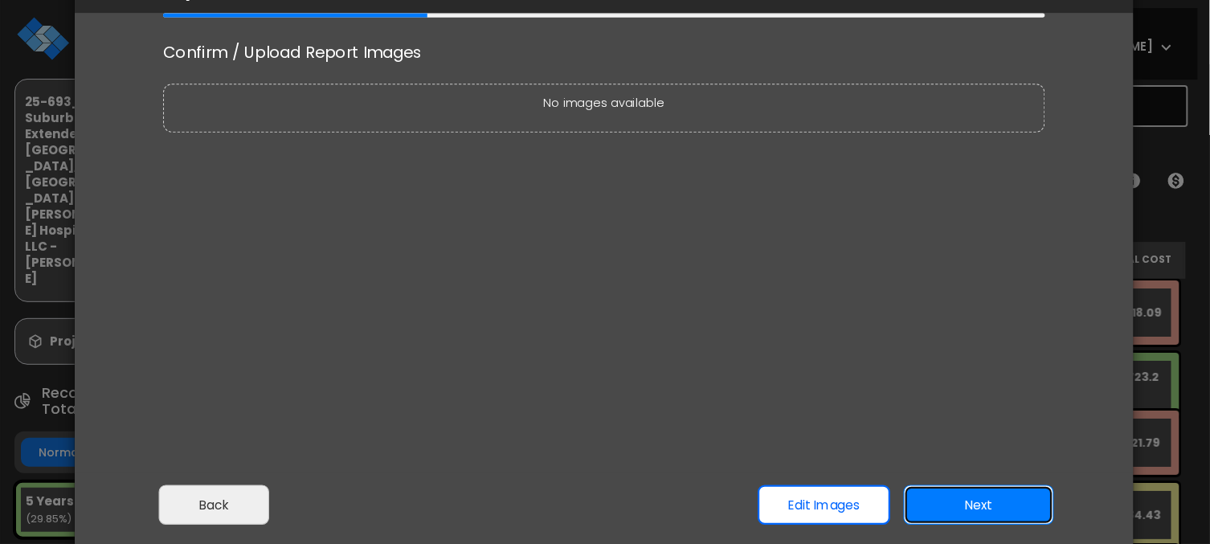
click at [1001, 506] on button "Next" at bounding box center [979, 505] width 150 height 40
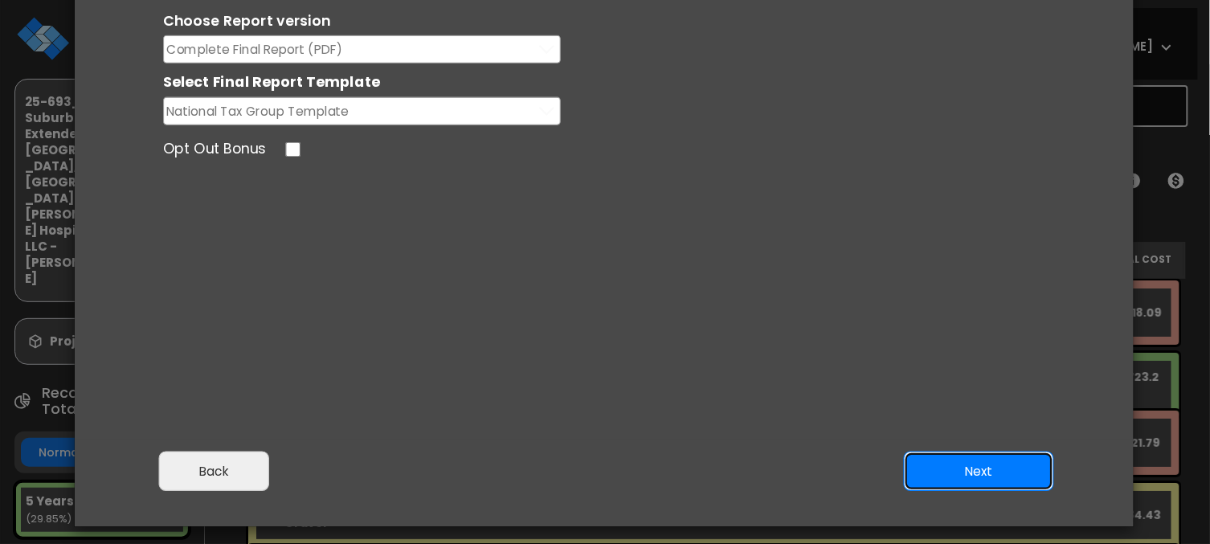
scroll to position [166, 0]
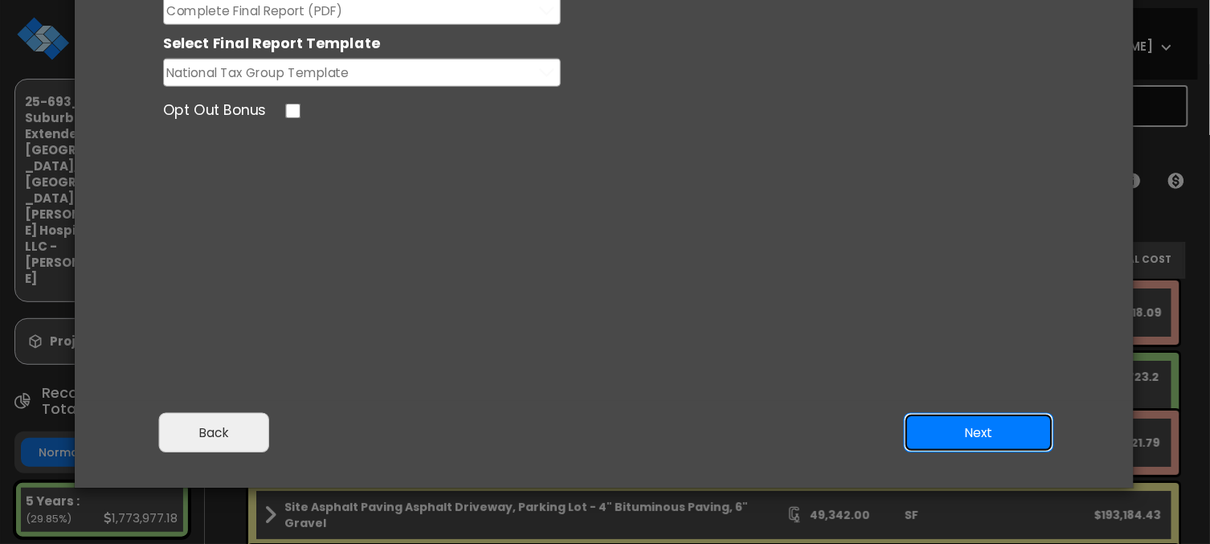
click at [972, 439] on button "Next" at bounding box center [979, 433] width 150 height 40
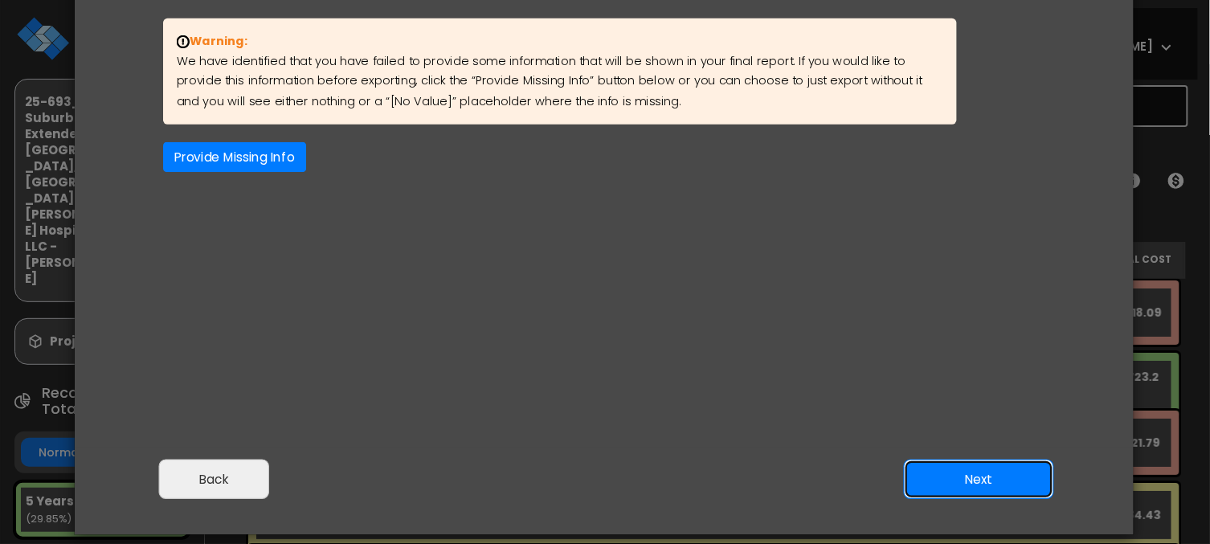
scroll to position [129, 0]
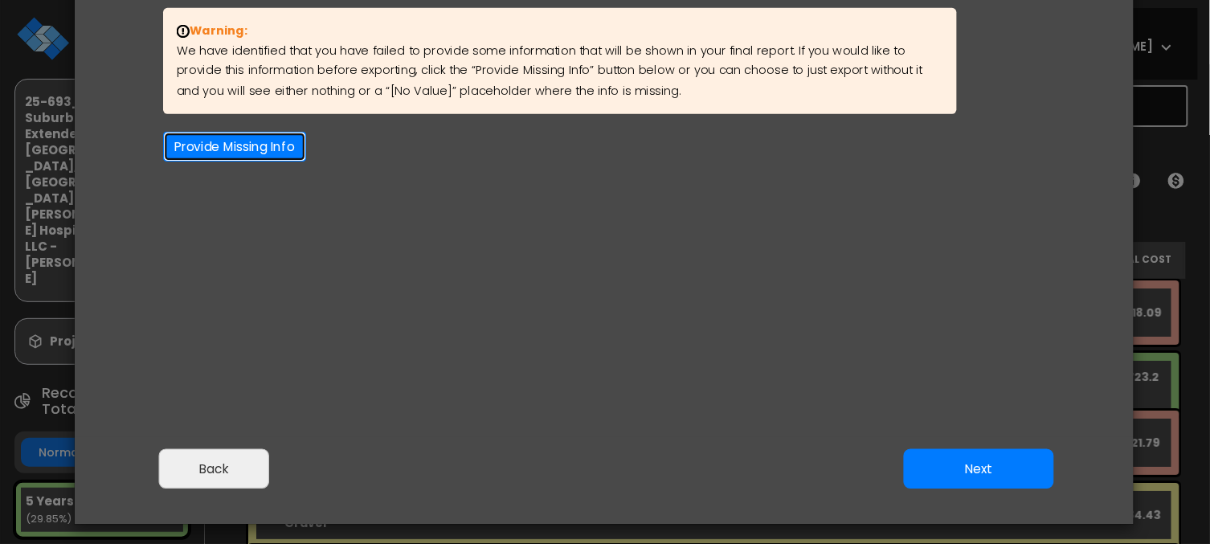
click at [240, 154] on button "Provide Missing Info" at bounding box center [234, 147] width 143 height 30
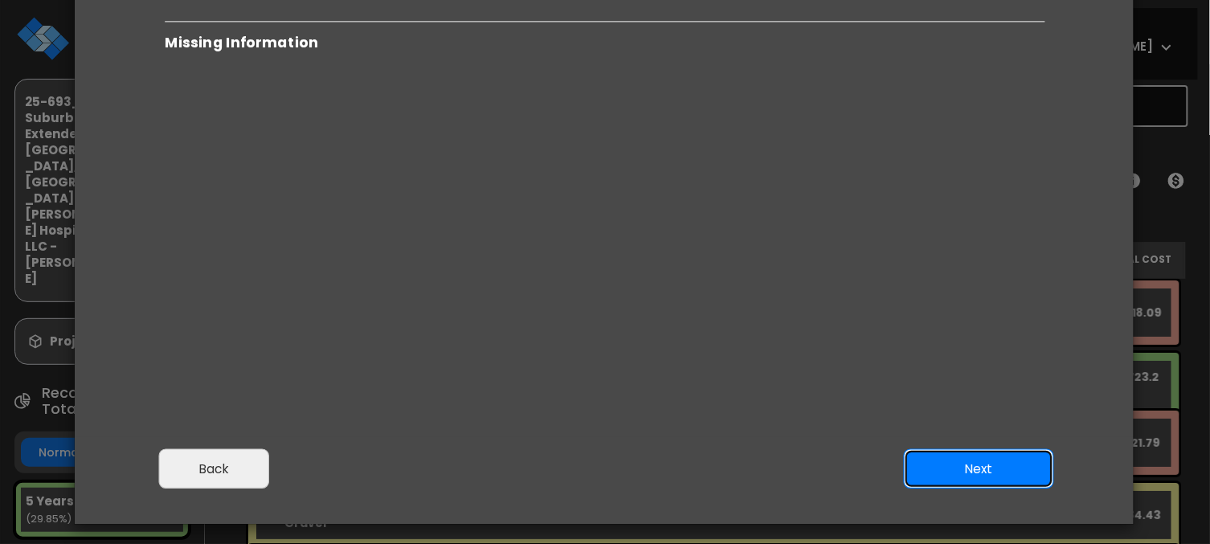
click at [956, 473] on button "Next" at bounding box center [979, 469] width 150 height 40
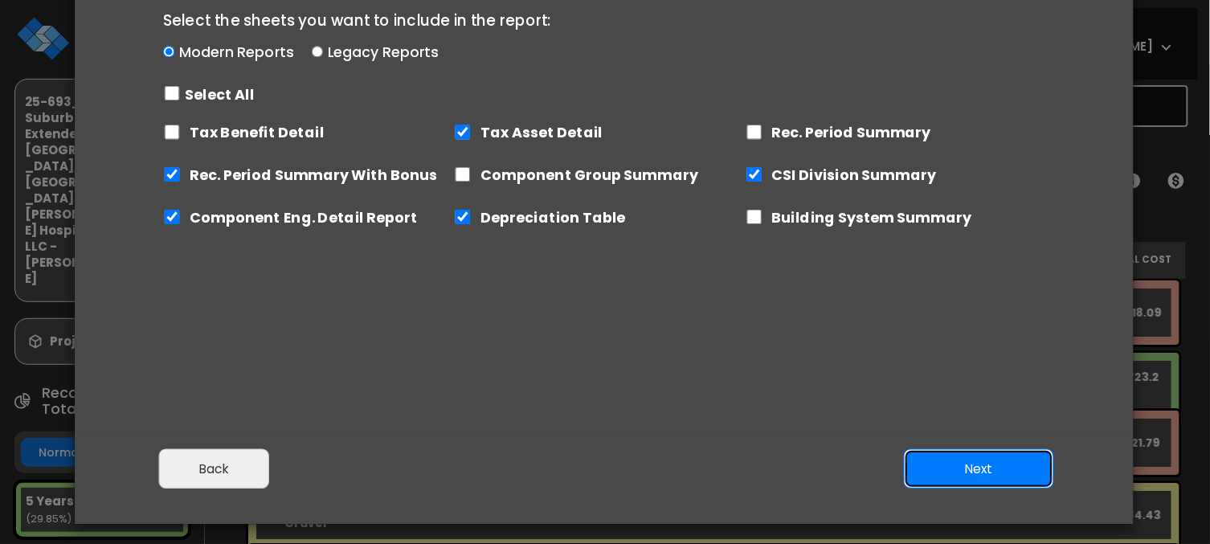
click at [956, 473] on button "Next" at bounding box center [979, 469] width 150 height 40
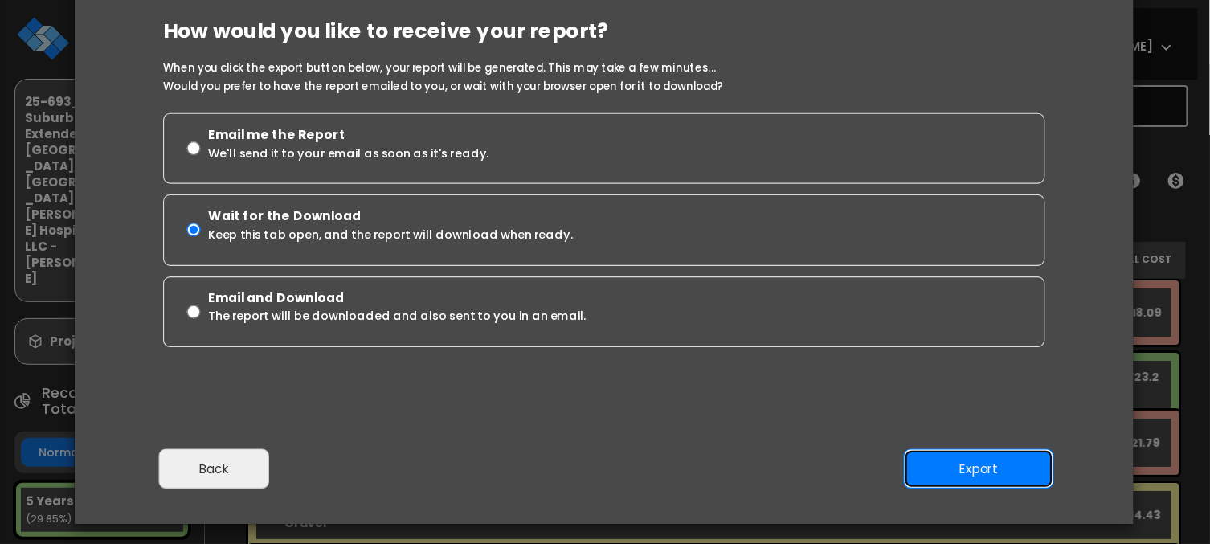
click at [962, 476] on button "Export" at bounding box center [979, 469] width 150 height 40
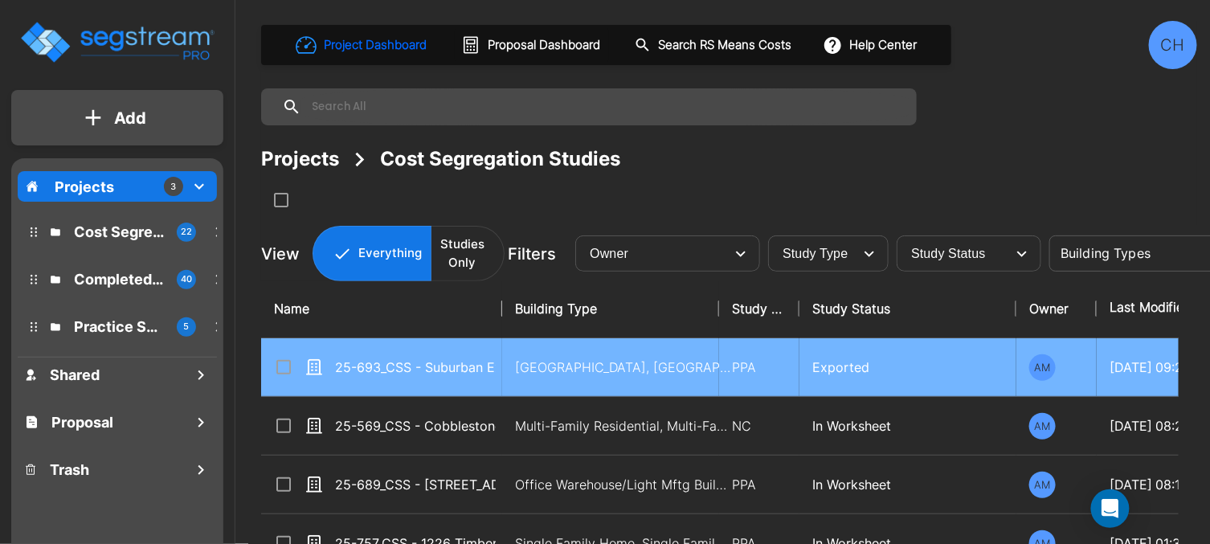
click at [277, 364] on input "select row 25-693_CSS - Suburban Extended Stay Stafford, VA - Stafford Hospital…" at bounding box center [282, 365] width 16 height 14
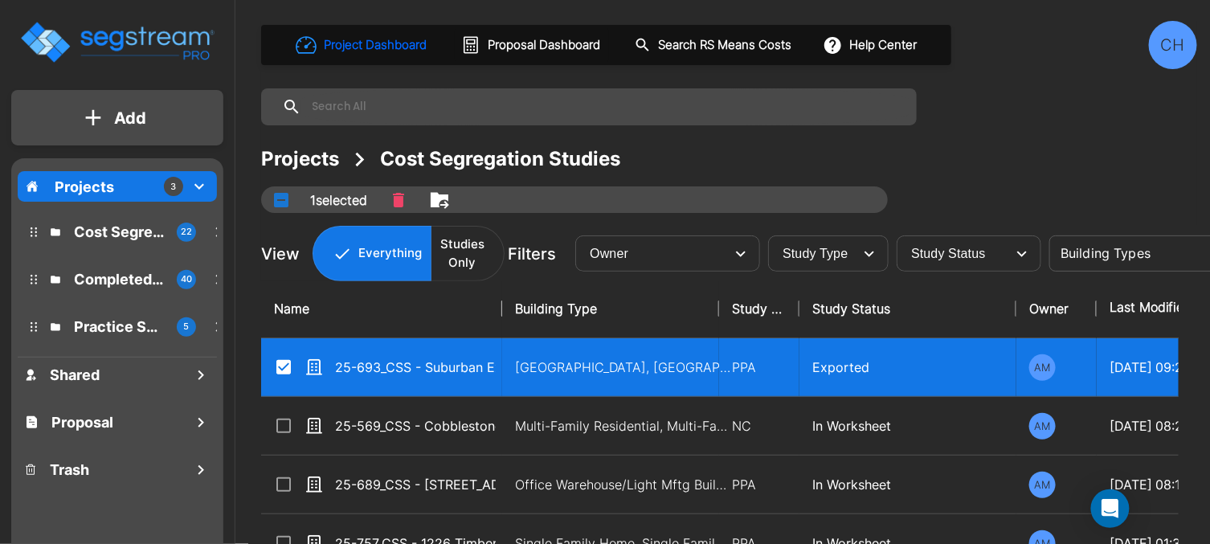
click at [437, 194] on icon "Move" at bounding box center [440, 199] width 18 height 15
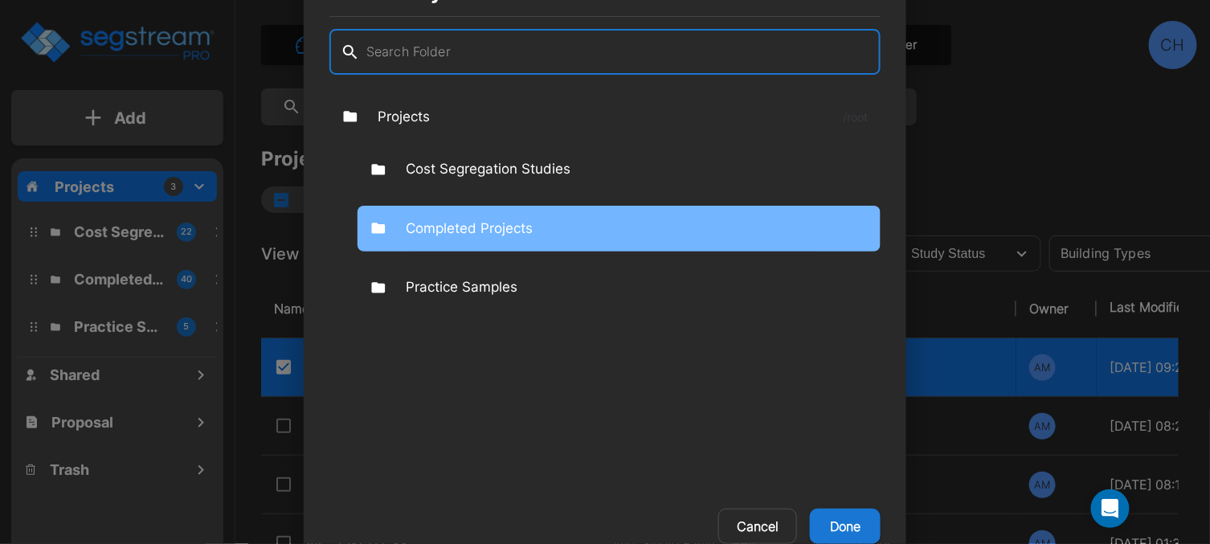
click at [455, 227] on p "Completed Projects" at bounding box center [469, 229] width 127 height 21
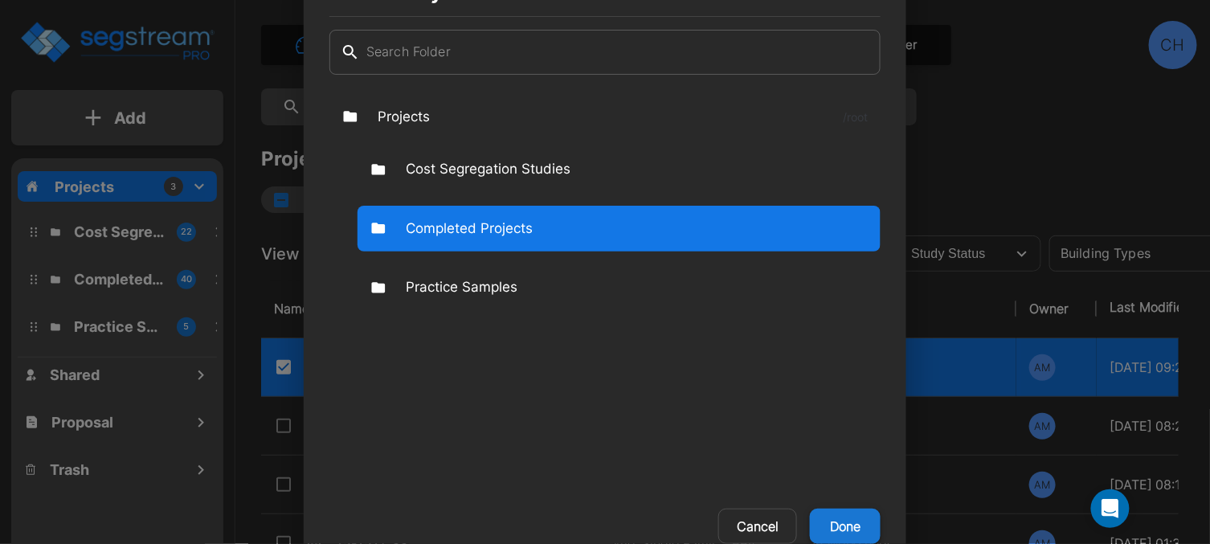
click at [845, 518] on button "Done" at bounding box center [845, 526] width 71 height 35
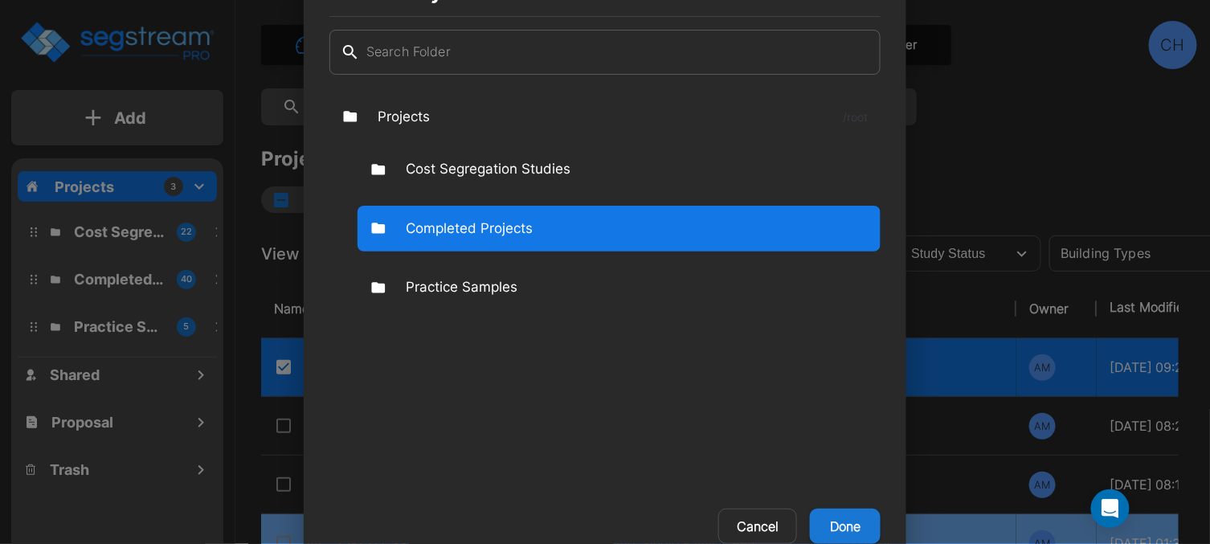
checkbox input "false"
